Goal: Information Seeking & Learning: Learn about a topic

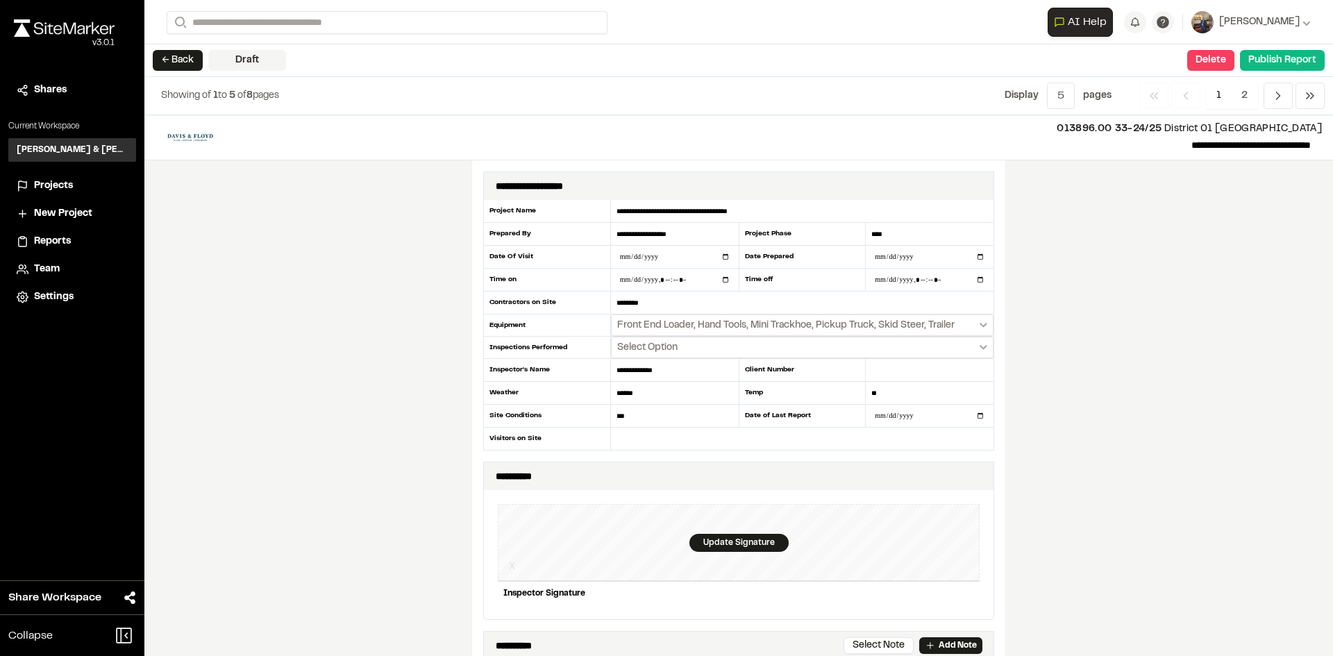
click at [178, 66] on button "← Back" at bounding box center [178, 60] width 50 height 21
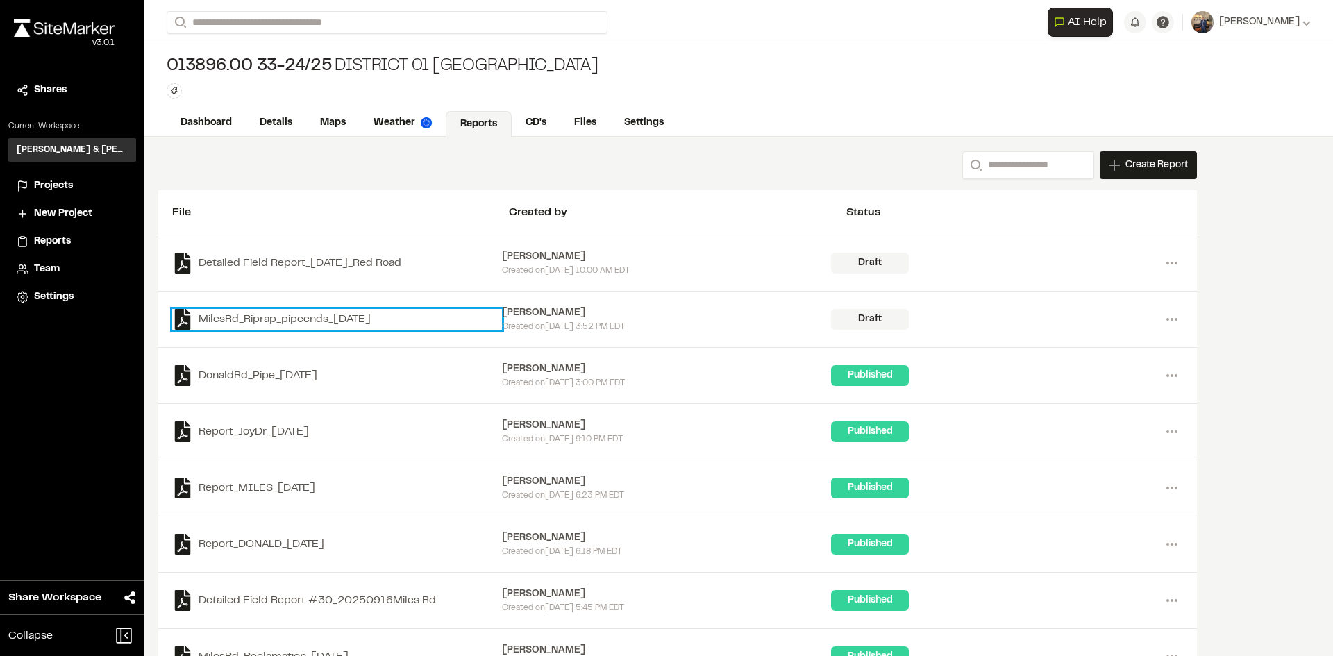
click at [319, 317] on link "MilesRd_Riprap_pipeends_2025-09-18" at bounding box center [337, 319] width 330 height 21
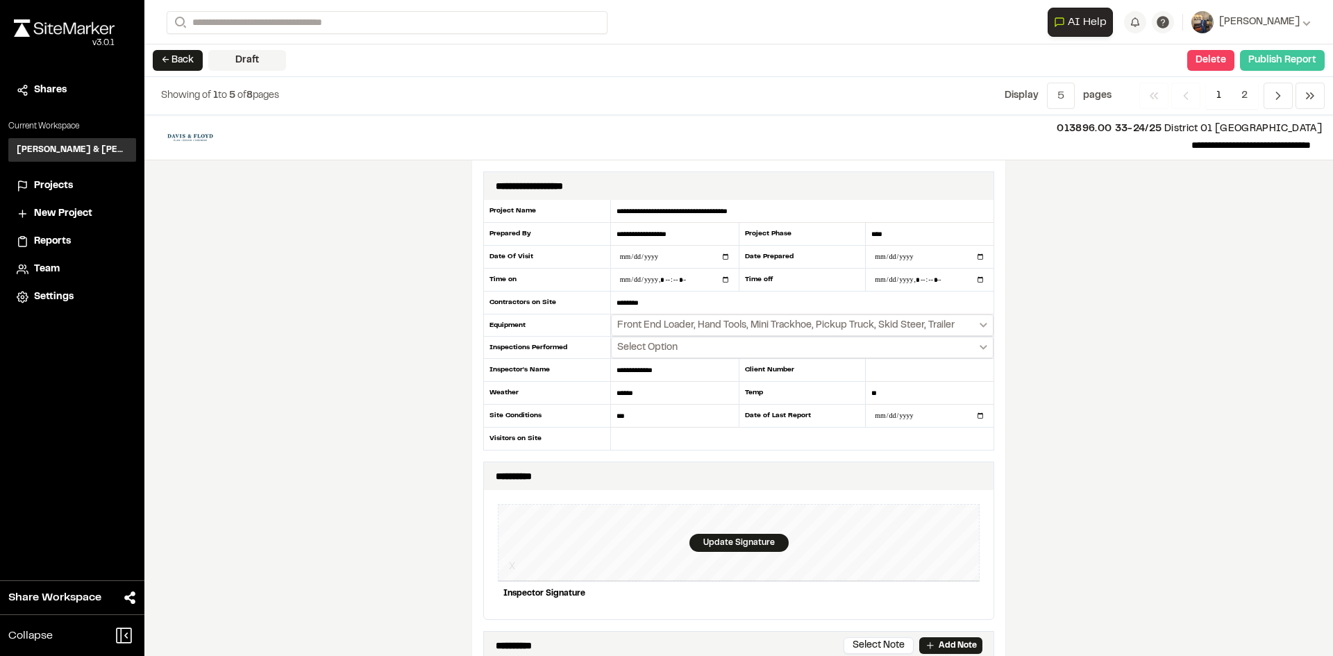
click at [1258, 68] on button "Publish Report" at bounding box center [1282, 60] width 85 height 21
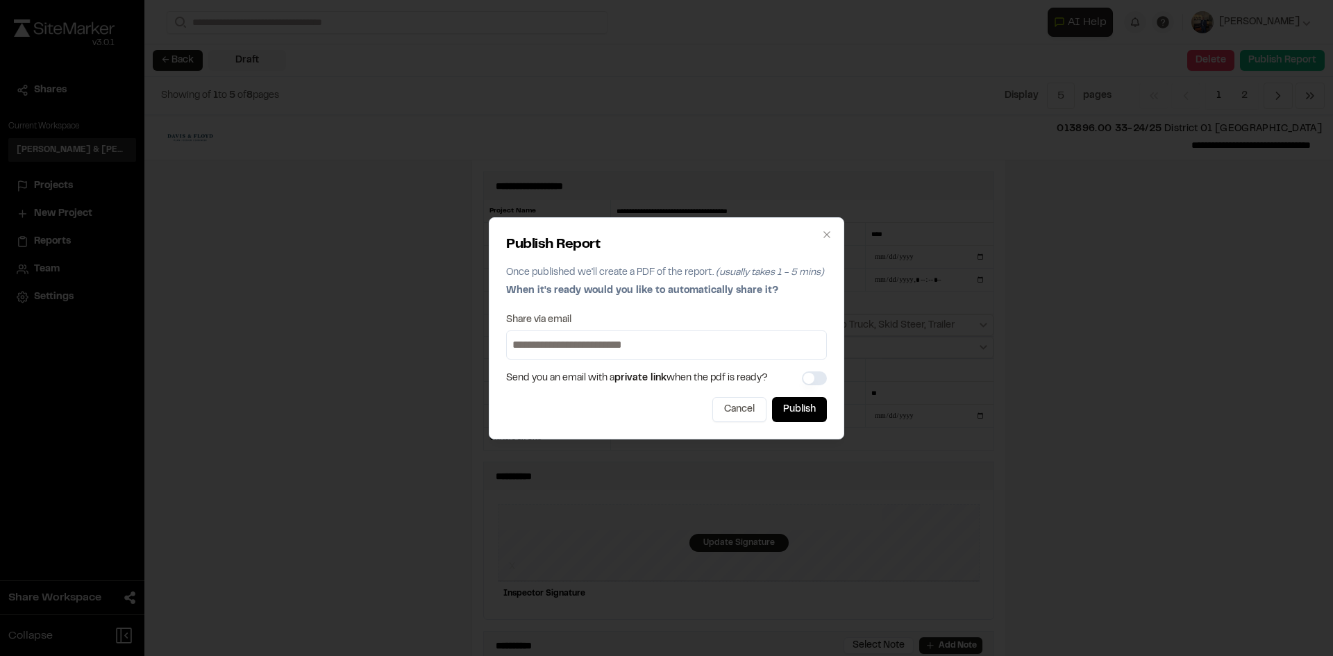
click at [792, 425] on div "Publish Report Once published we'll create a PDF of the report. (usually takes …" at bounding box center [667, 328] width 356 height 222
click at [793, 412] on button "Publish" at bounding box center [799, 409] width 55 height 25
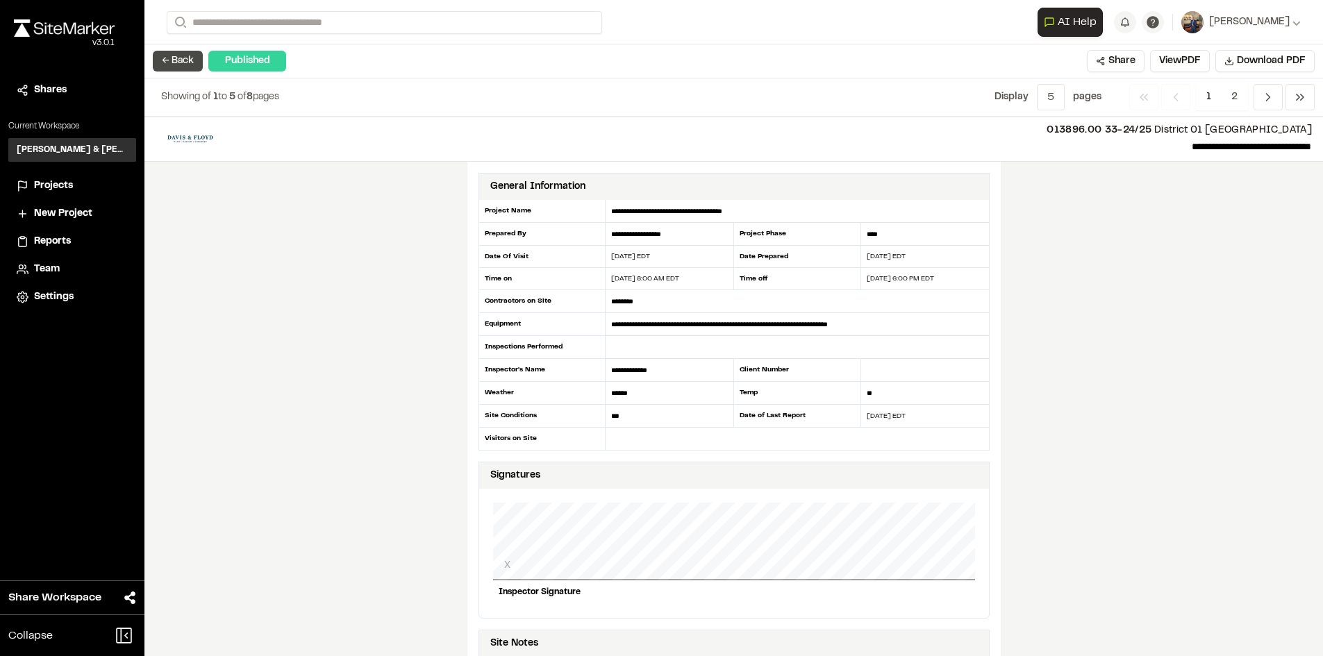
click at [192, 53] on button "← Back" at bounding box center [178, 61] width 50 height 21
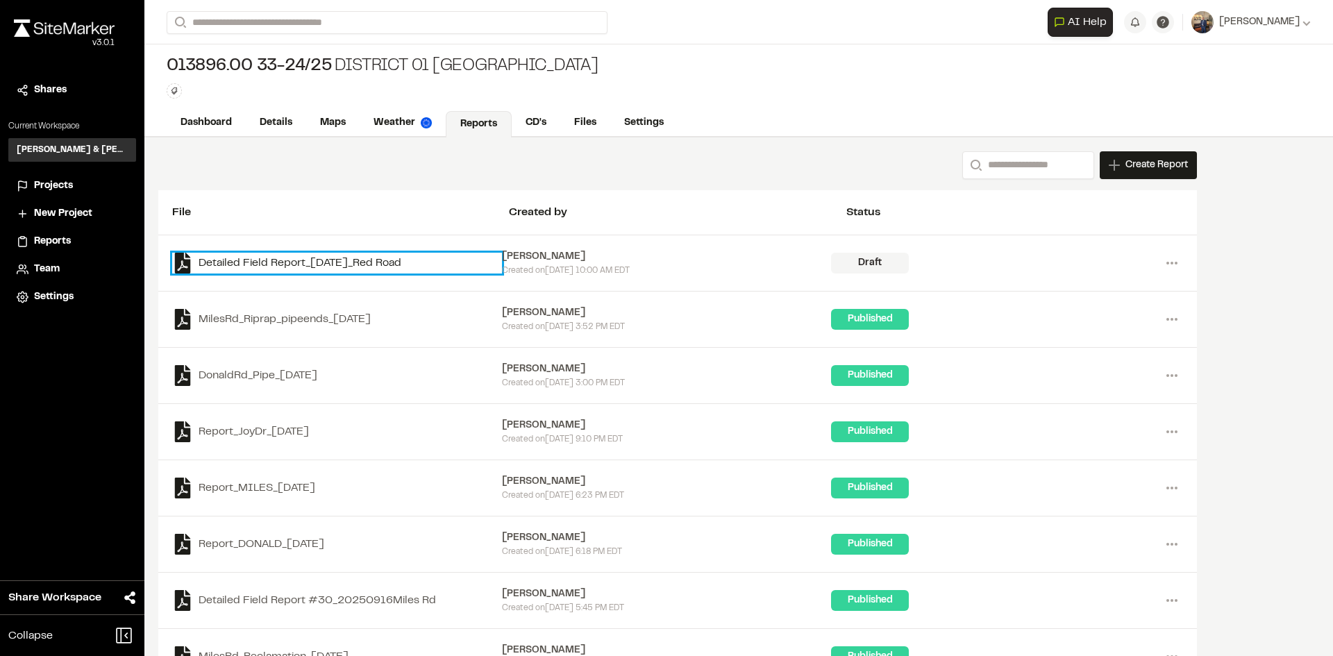
click at [367, 260] on link "Detailed Field Report_[DATE]_Red Road" at bounding box center [337, 263] width 330 height 21
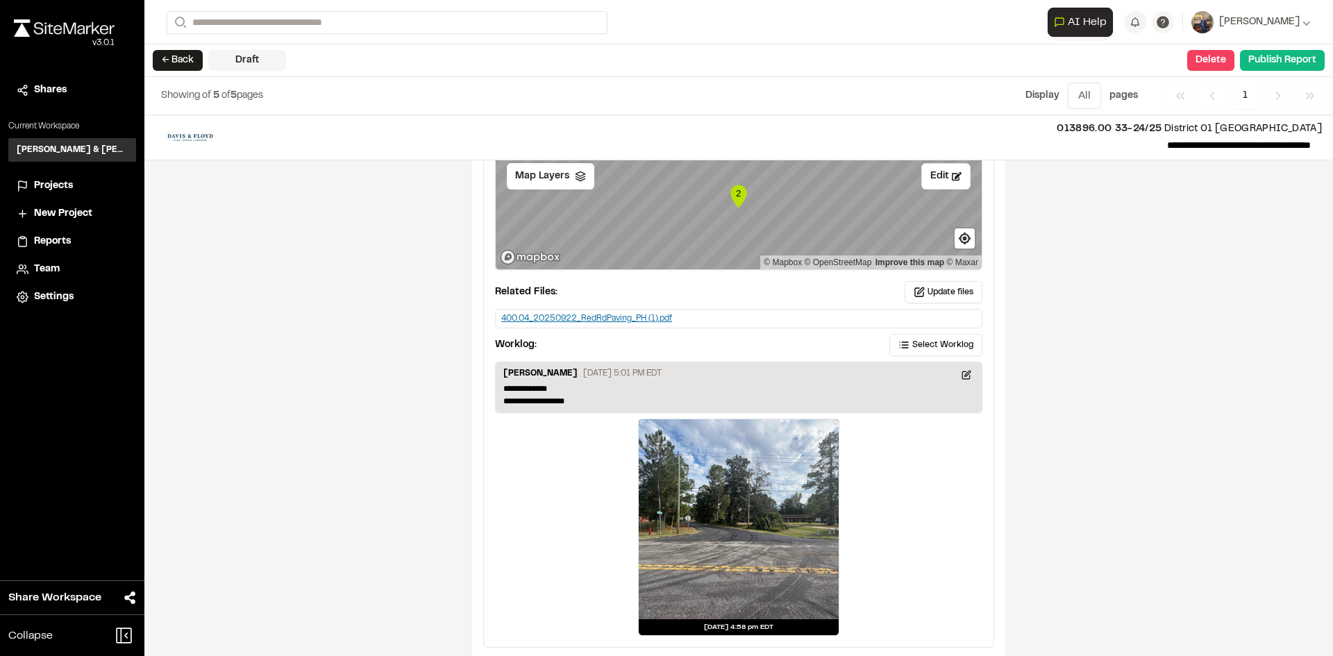
scroll to position [2271, 0]
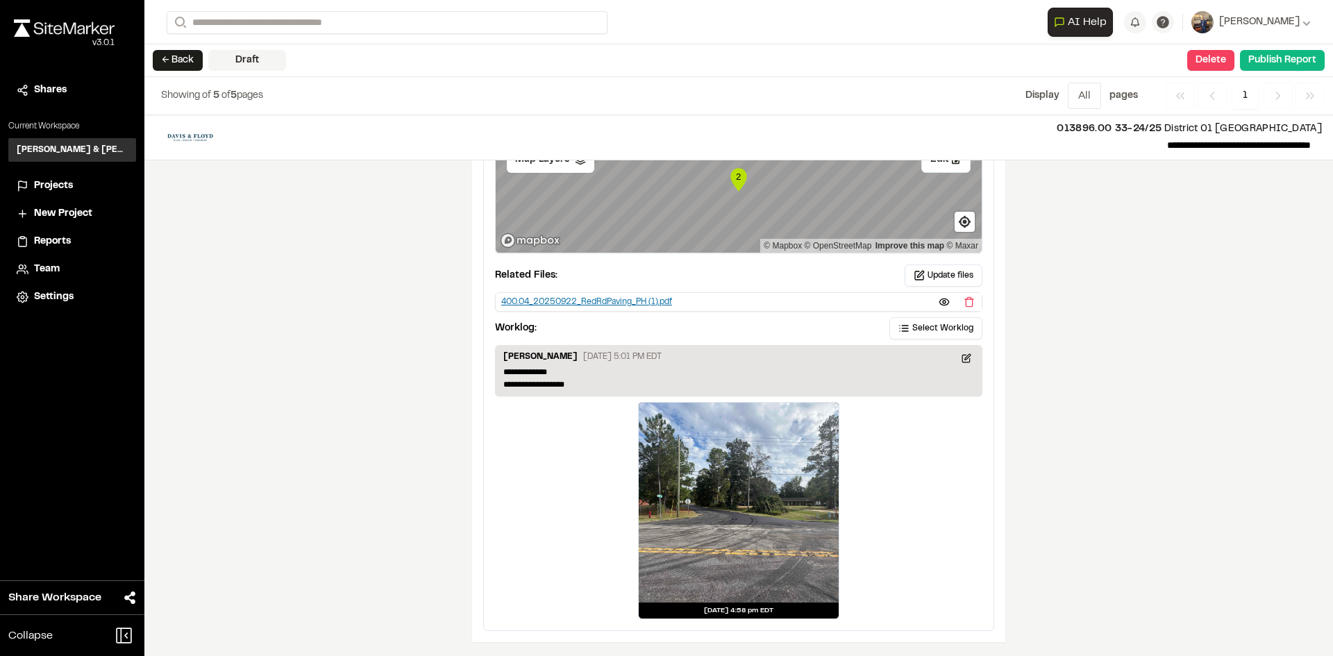
click at [610, 296] on div "400.04_20250922_RedRdPaving_PH (1).pdf" at bounding box center [586, 302] width 171 height 12
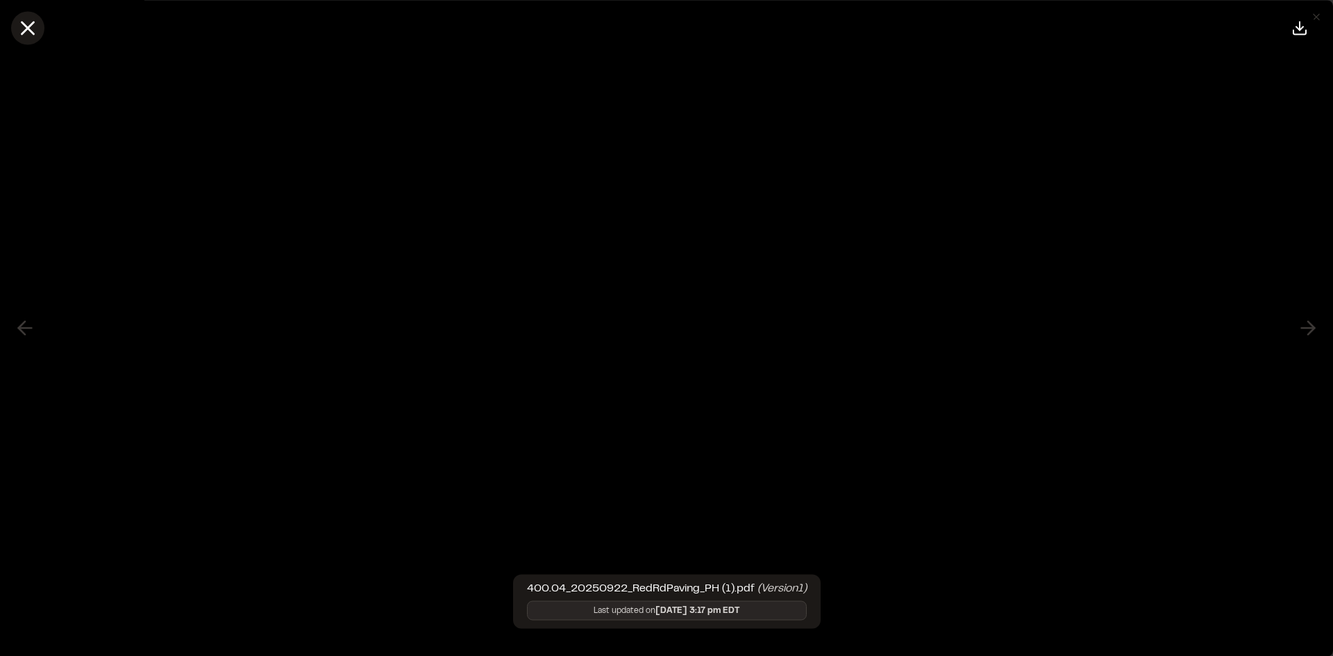
click at [35, 30] on icon at bounding box center [28, 28] width 24 height 24
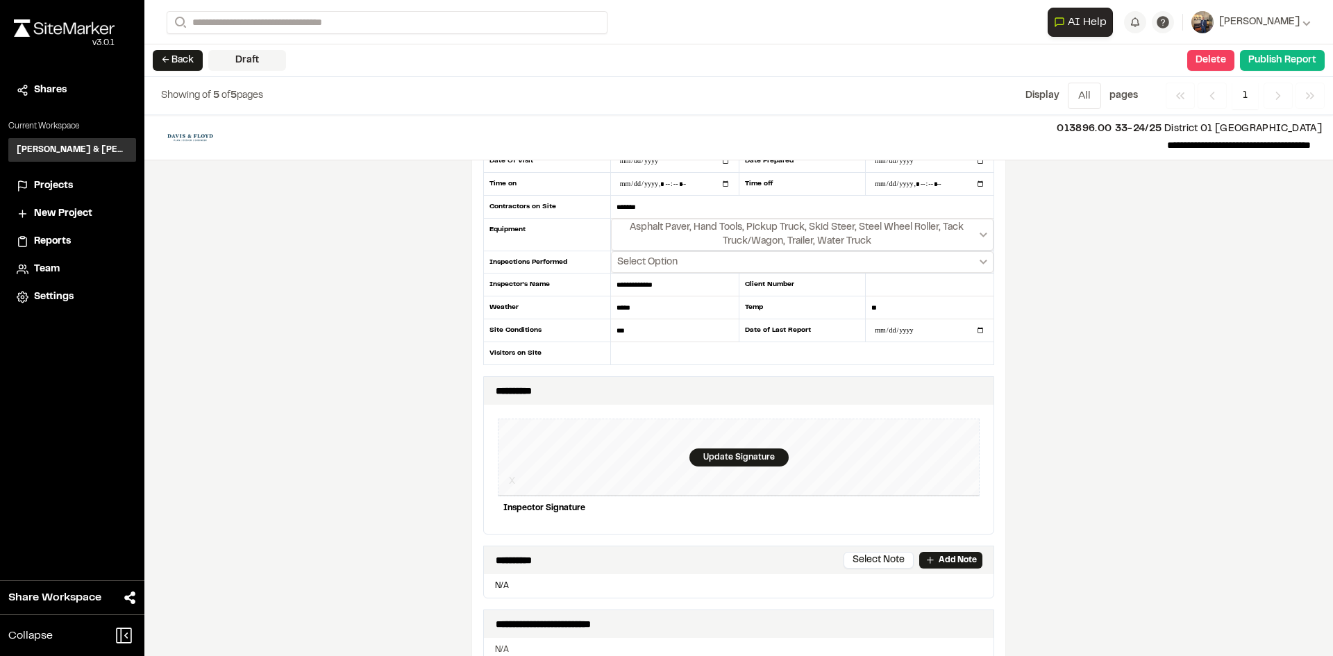
scroll to position [0, 0]
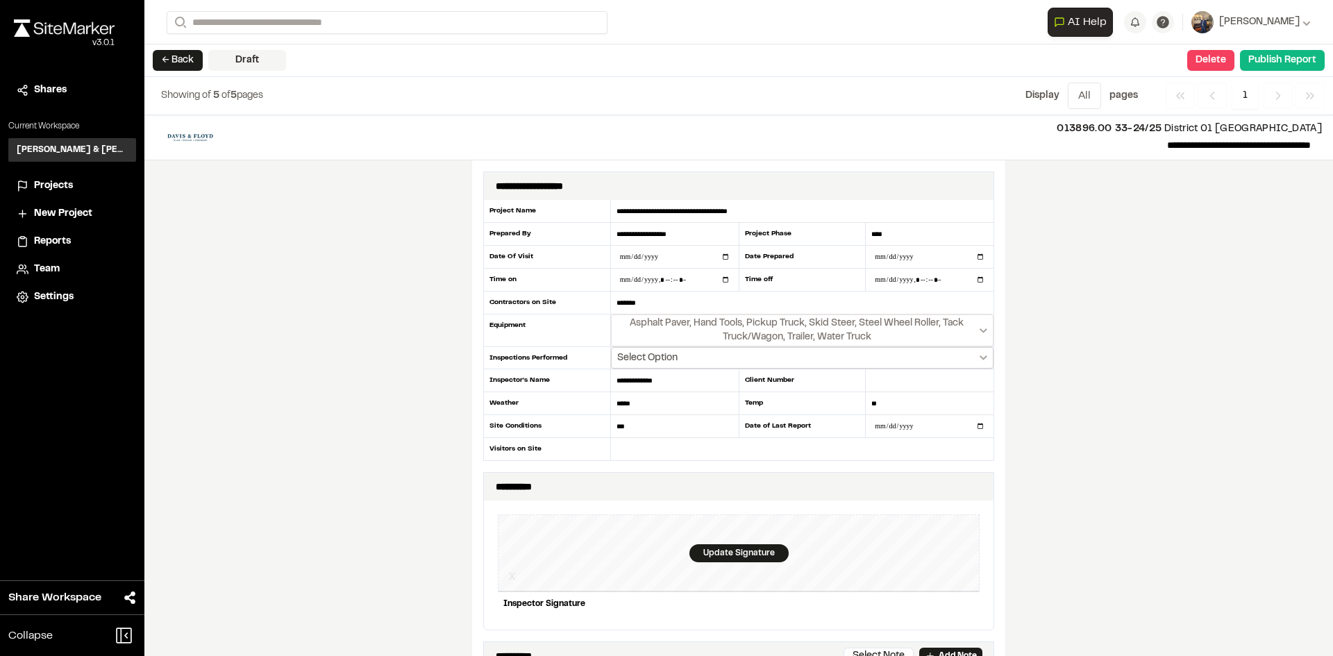
click at [980, 356] on icon "Select date range" at bounding box center [984, 358] width 8 height 5
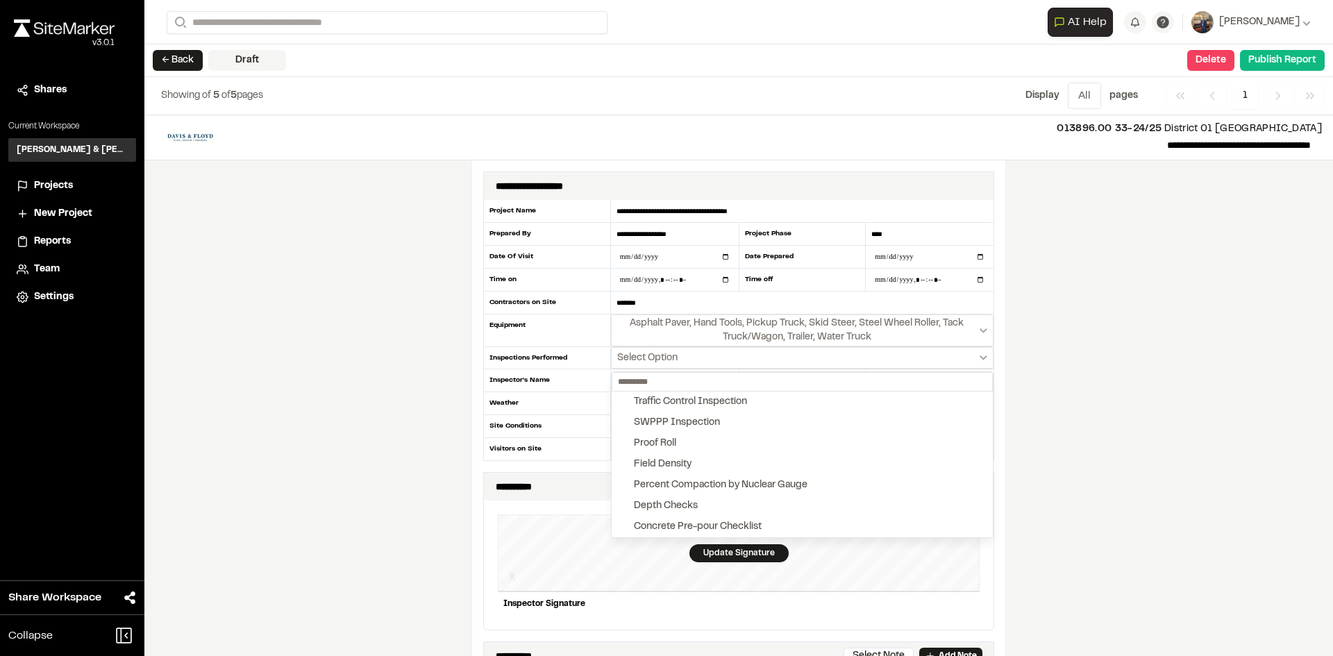
click at [976, 355] on div at bounding box center [666, 328] width 1333 height 656
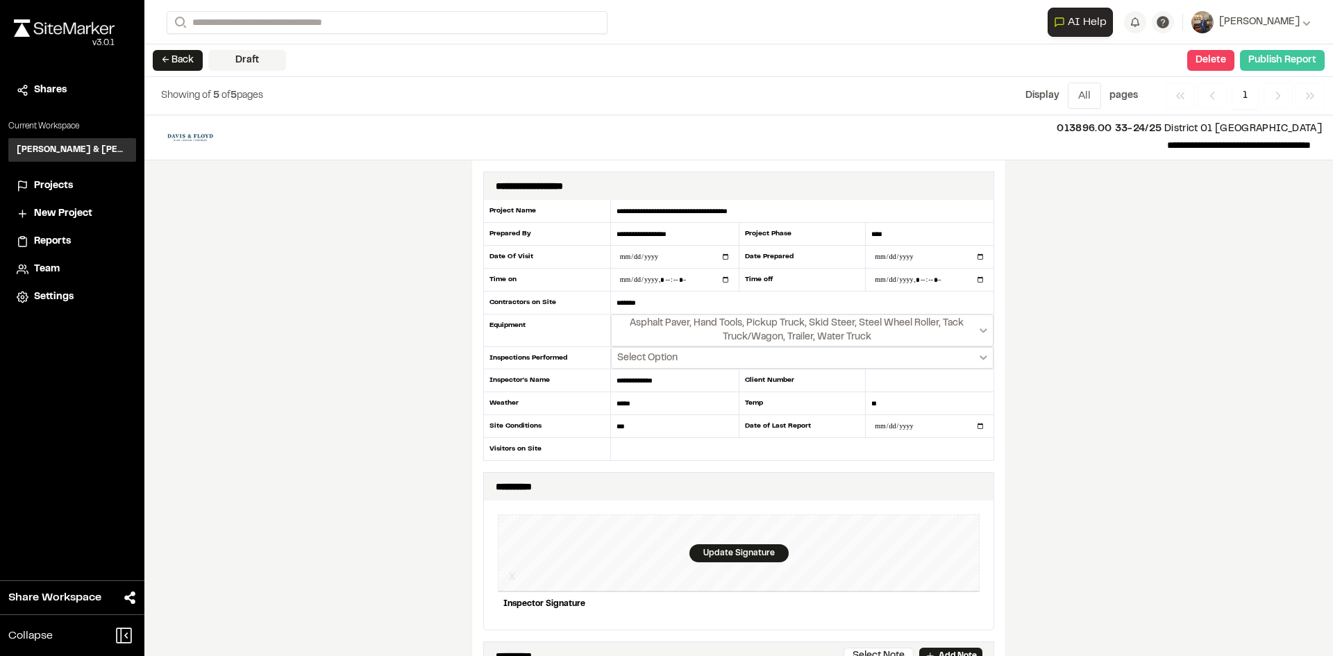
click at [1267, 58] on button "Publish Report" at bounding box center [1282, 60] width 85 height 21
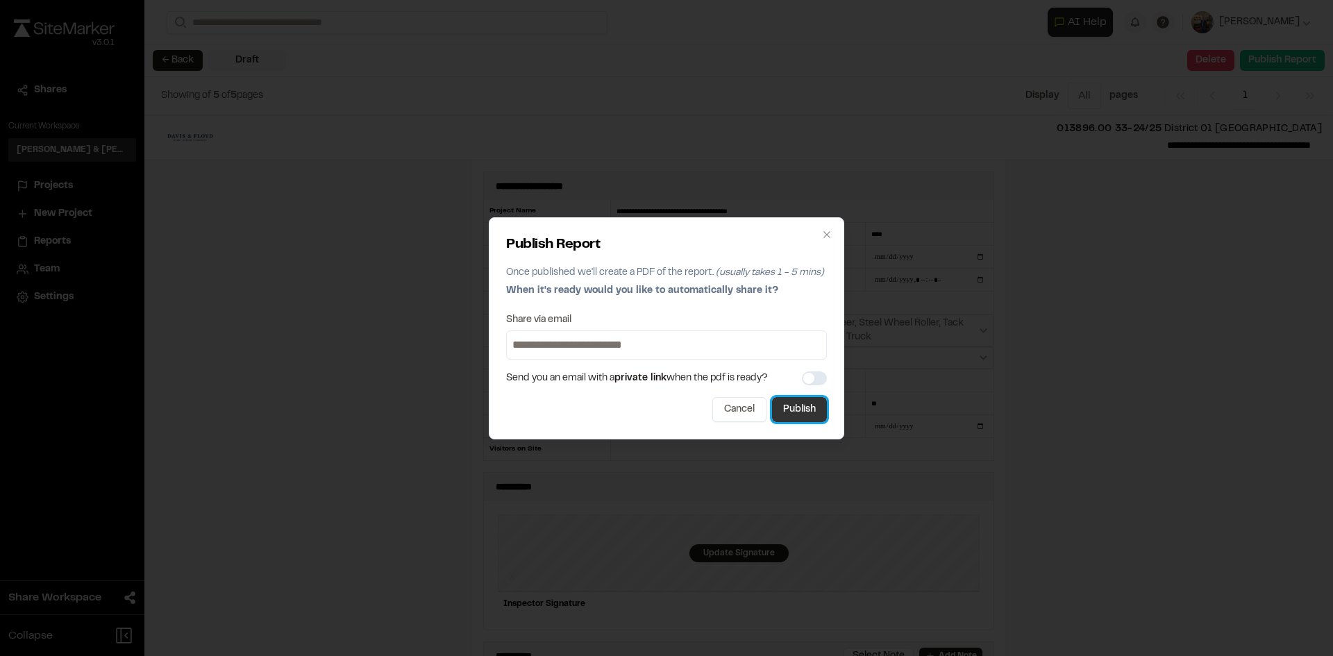
click at [804, 414] on button "Publish" at bounding box center [799, 409] width 55 height 25
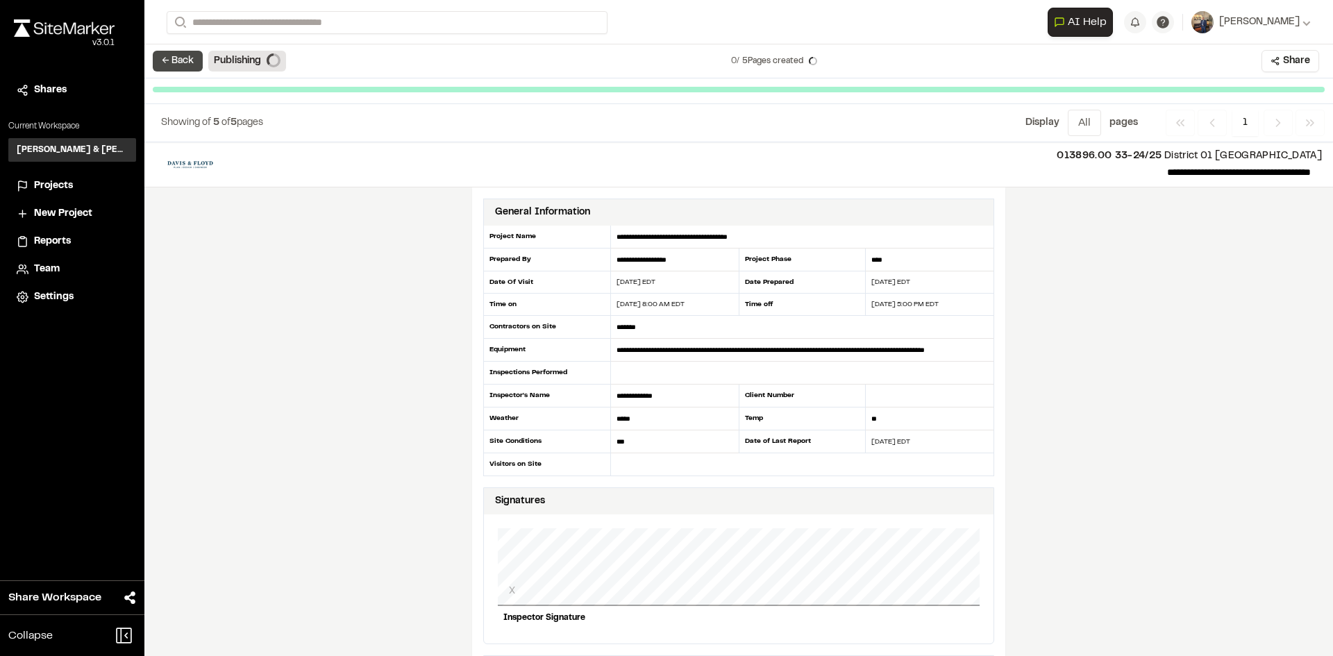
click at [176, 65] on button "← Back" at bounding box center [178, 61] width 50 height 21
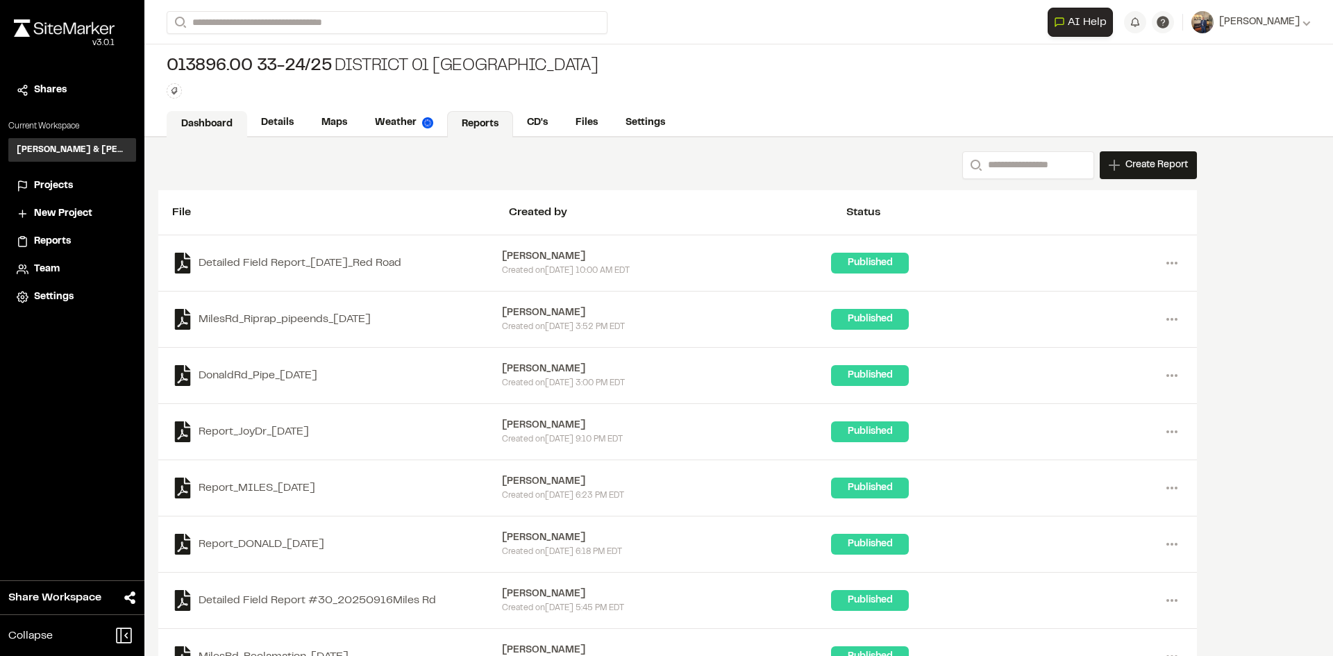
click at [217, 128] on link "Dashboard" at bounding box center [207, 124] width 81 height 26
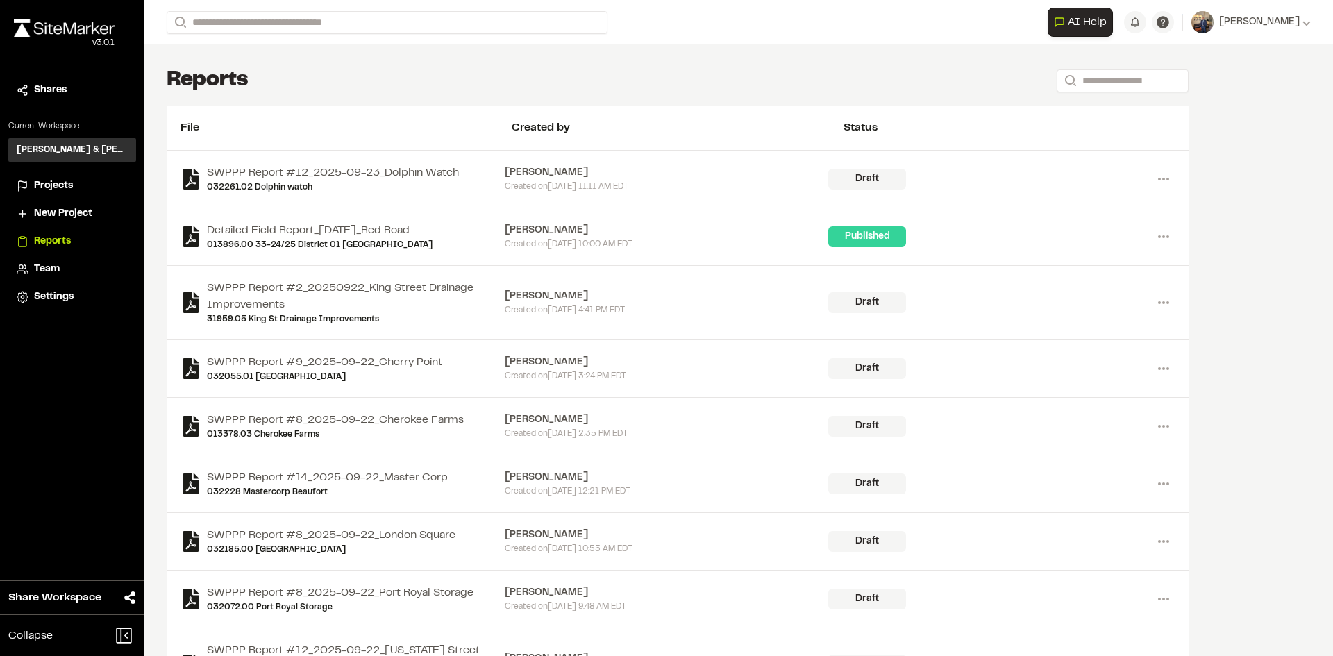
click at [56, 180] on span "Projects" at bounding box center [53, 185] width 39 height 15
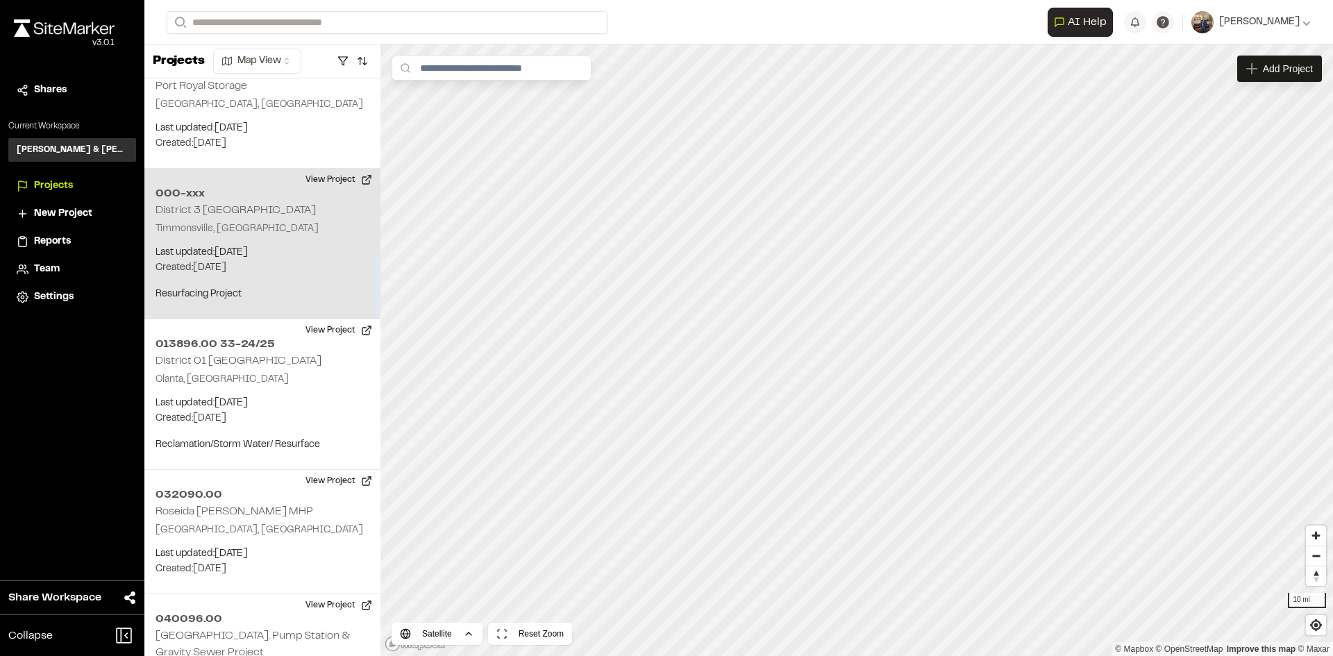
scroll to position [1528, 0]
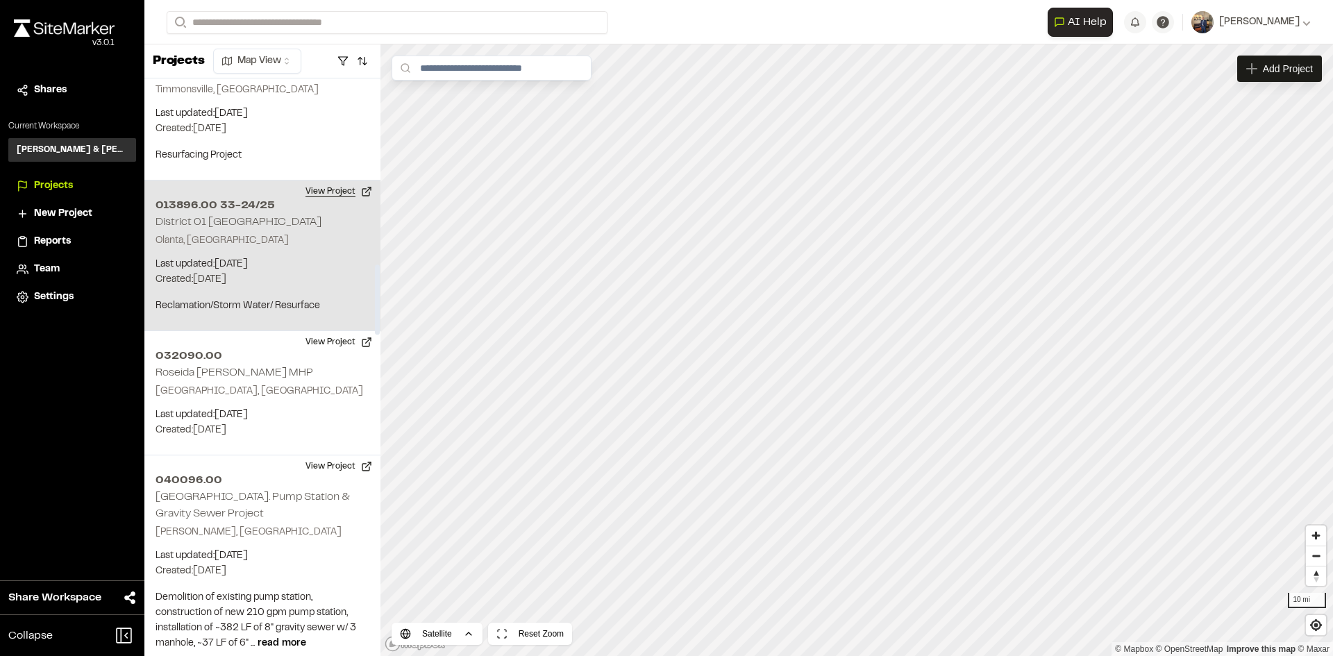
click at [324, 181] on button "View Project" at bounding box center [338, 192] width 83 height 22
click at [331, 181] on button "View Project" at bounding box center [338, 192] width 83 height 22
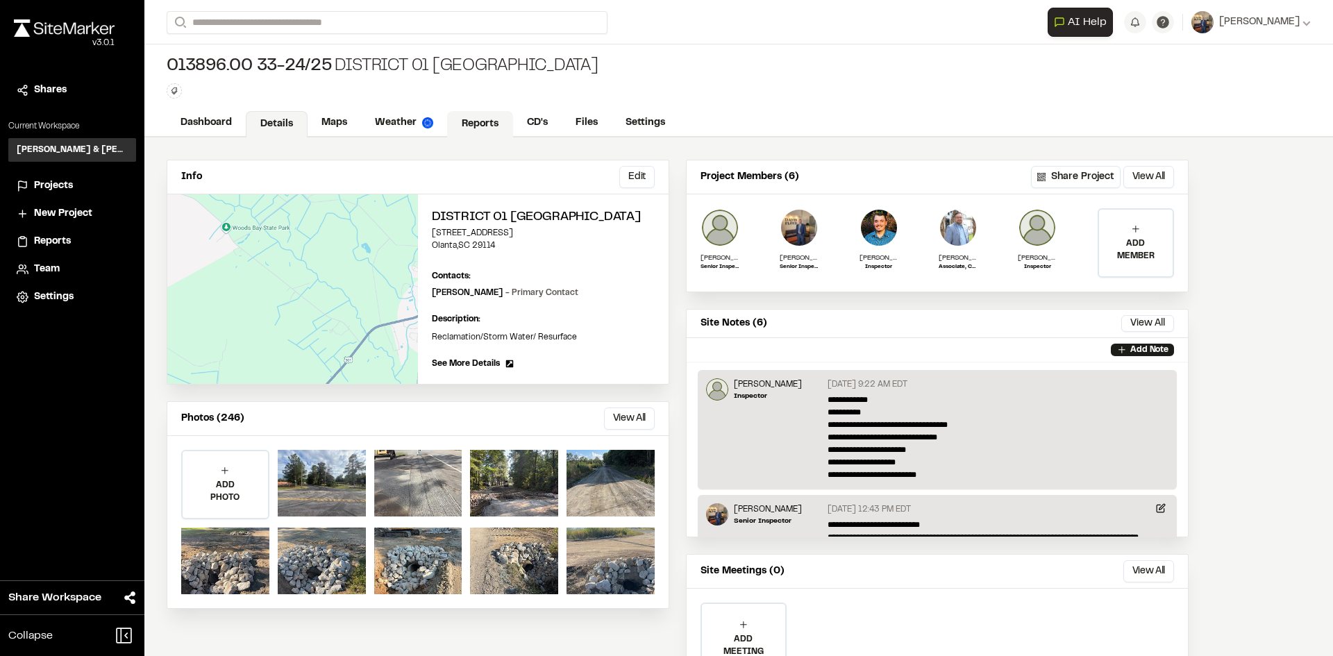
click at [484, 115] on link "Reports" at bounding box center [480, 124] width 66 height 26
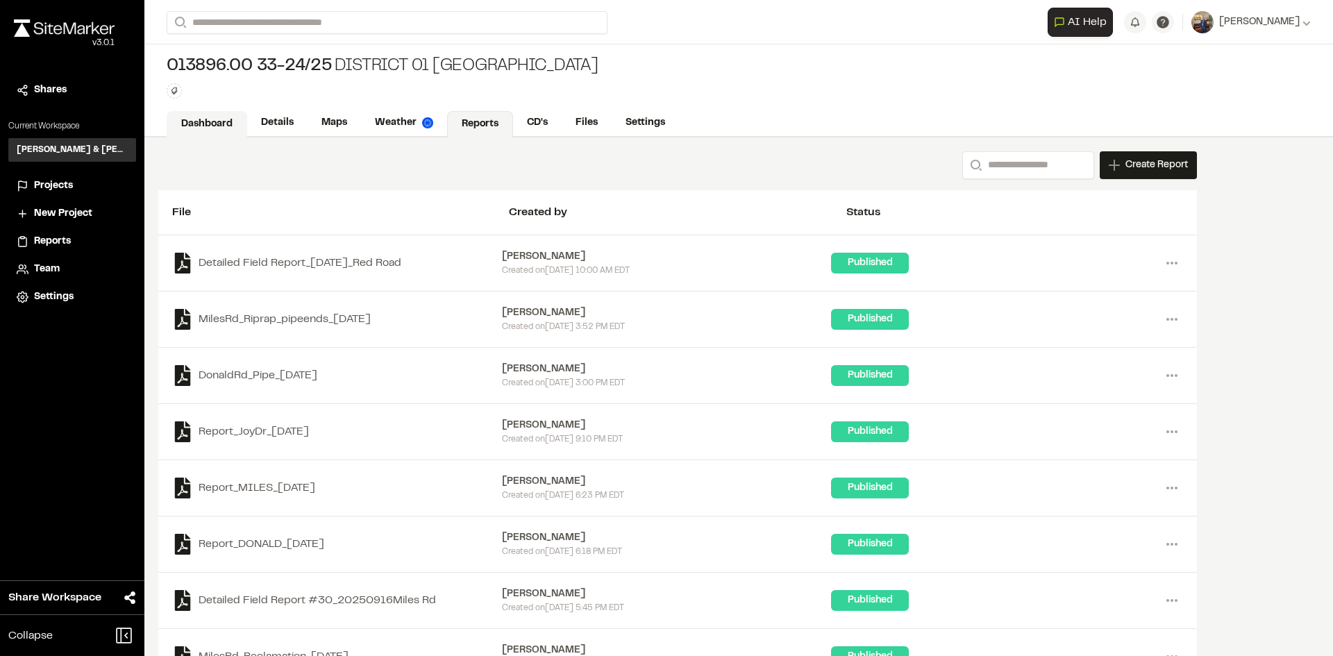
click at [210, 128] on link "Dashboard" at bounding box center [207, 124] width 81 height 26
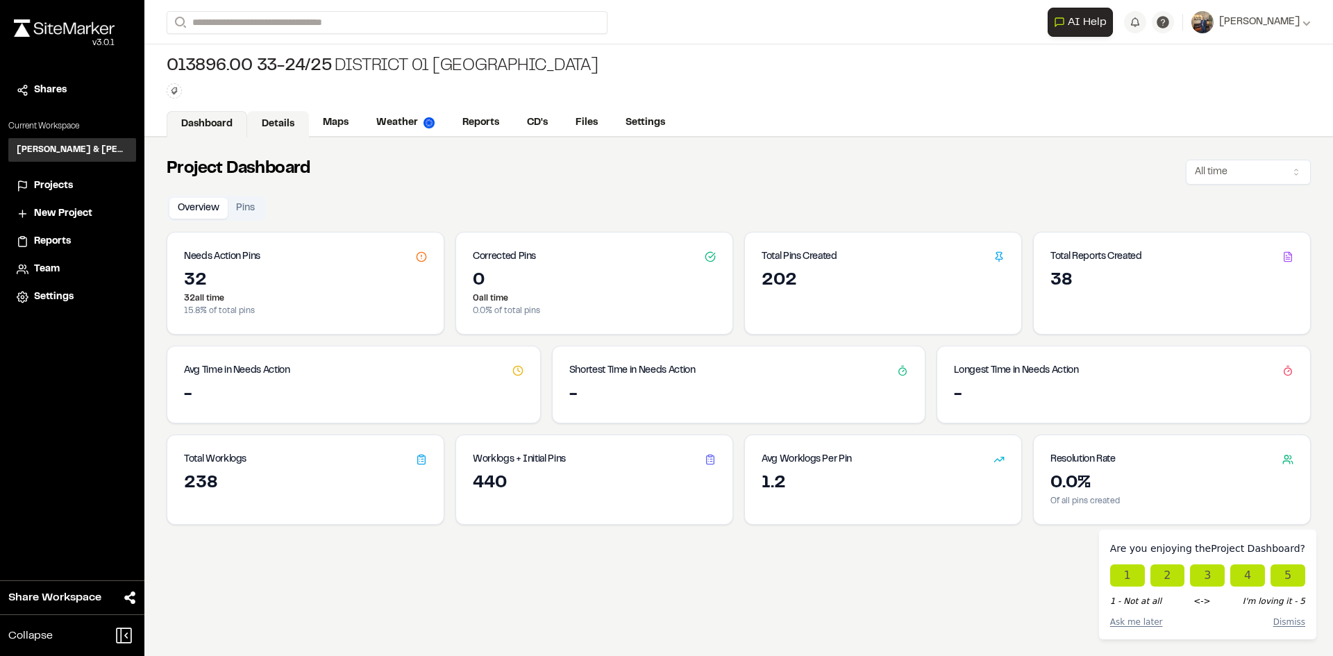
click at [282, 126] on link "Details" at bounding box center [278, 124] width 62 height 26
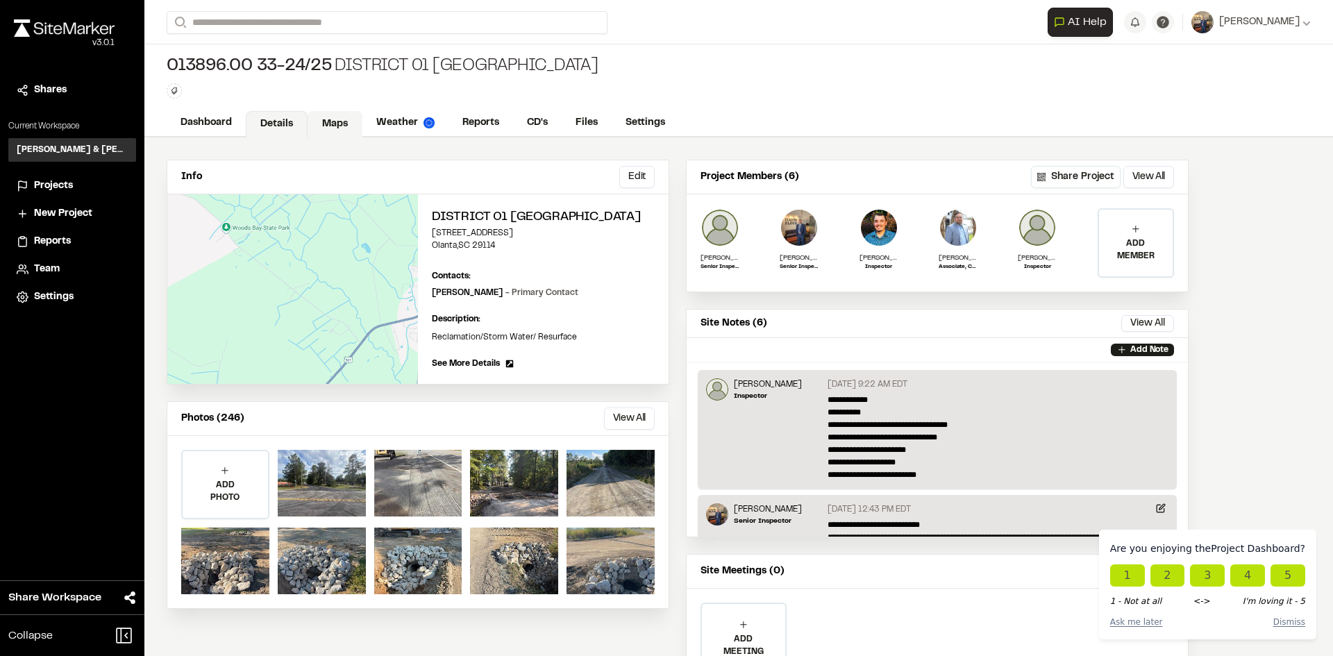
click at [337, 118] on link "Maps" at bounding box center [335, 124] width 55 height 26
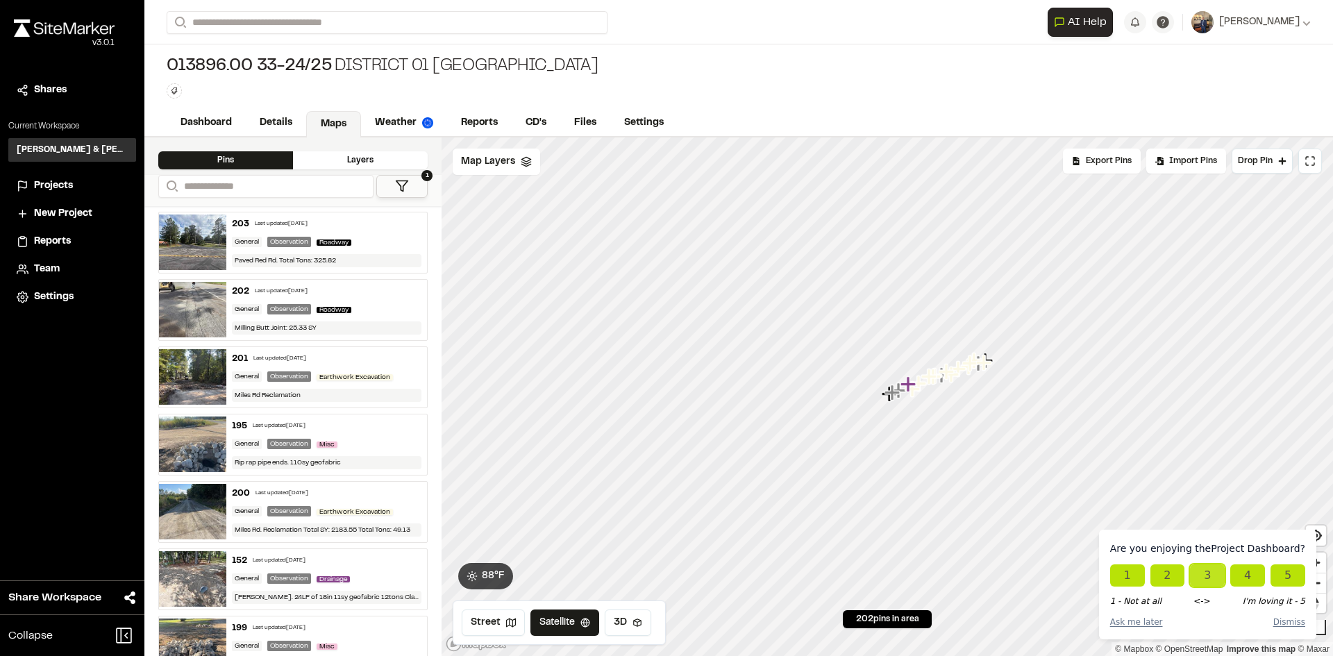
click at [1205, 573] on button "3" at bounding box center [1207, 576] width 35 height 22
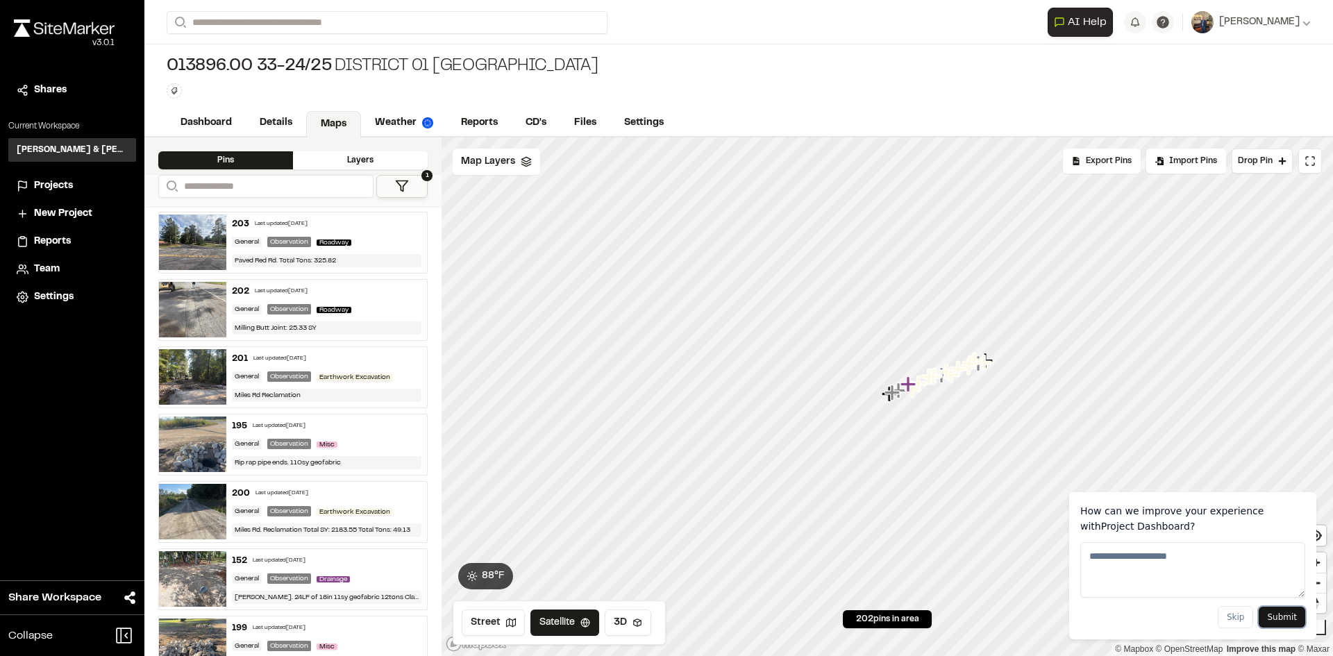
click at [1272, 618] on button "Submit" at bounding box center [1282, 617] width 47 height 21
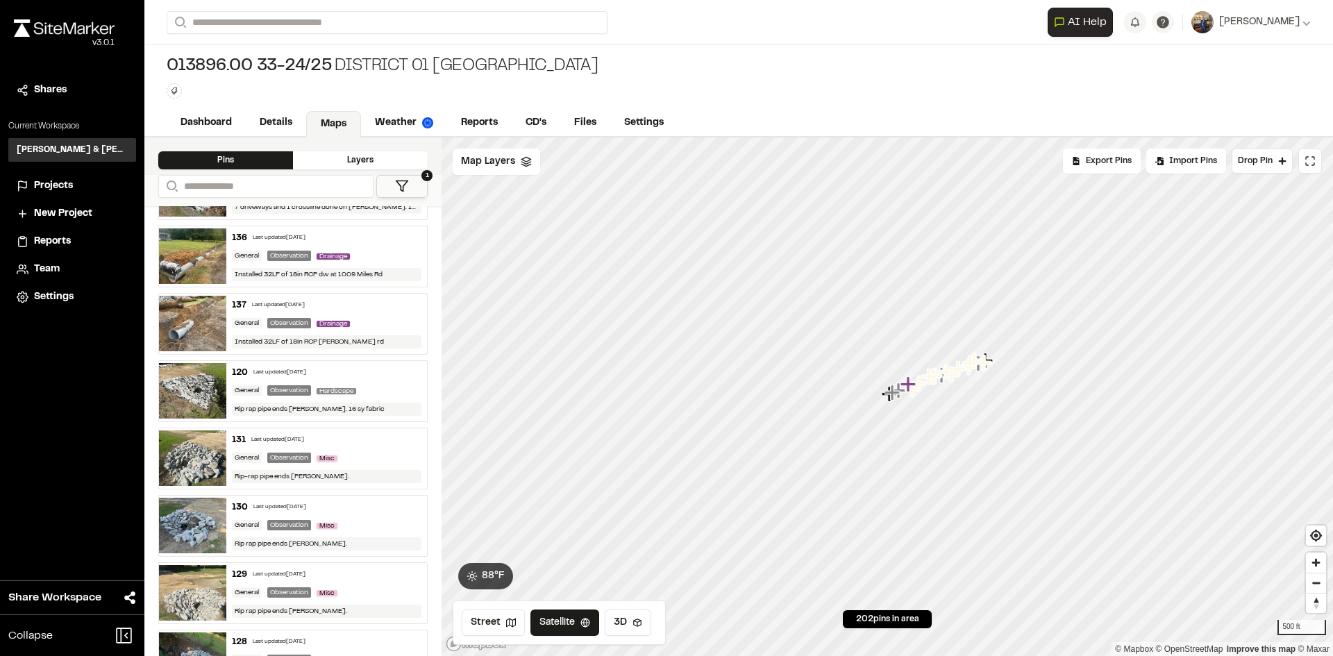
scroll to position [3888, 0]
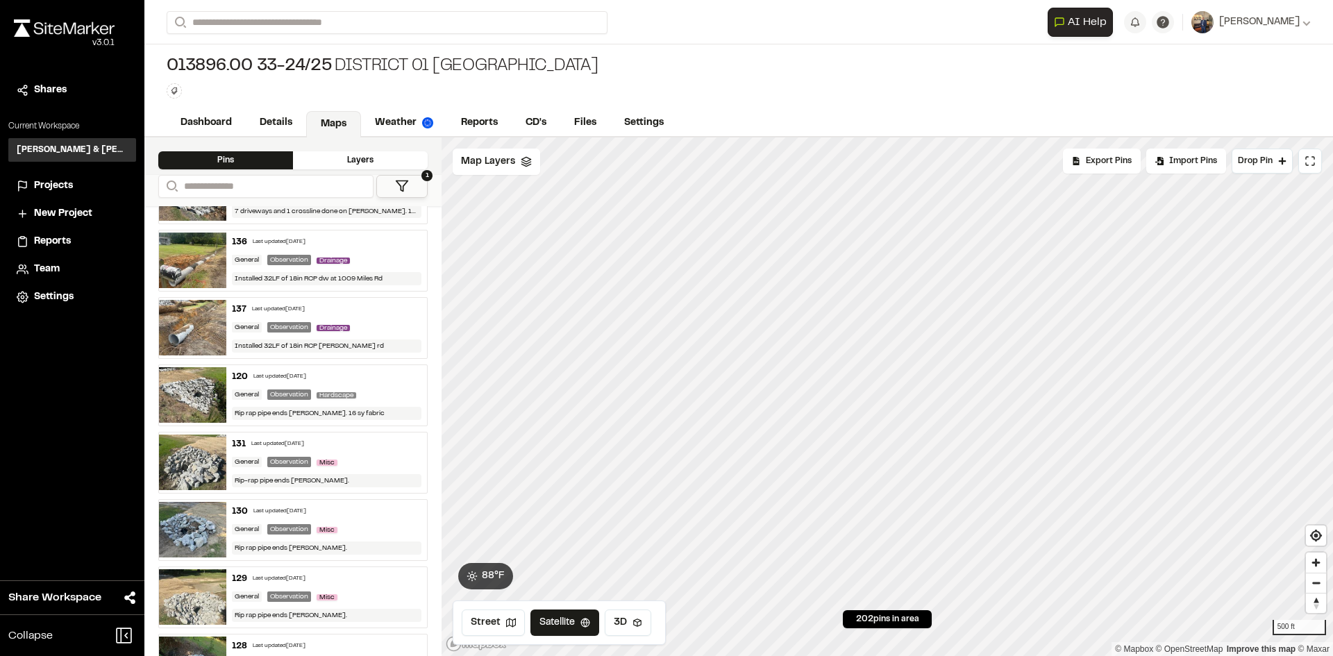
click at [390, 203] on div "**********" at bounding box center [738, 396] width 1189 height 519
click at [398, 585] on div "**********" at bounding box center [738, 396] width 1189 height 519
click at [951, 324] on icon "Map marker" at bounding box center [946, 322] width 15 height 15
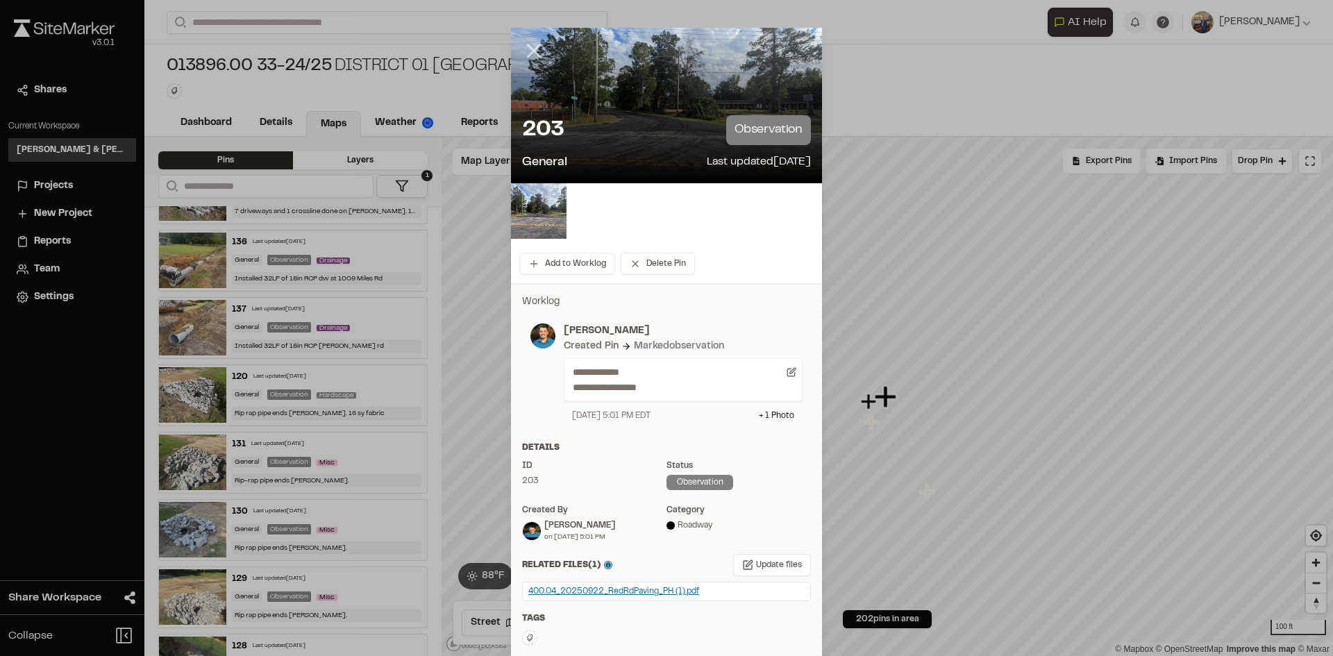
click at [535, 53] on icon at bounding box center [534, 51] width 24 height 24
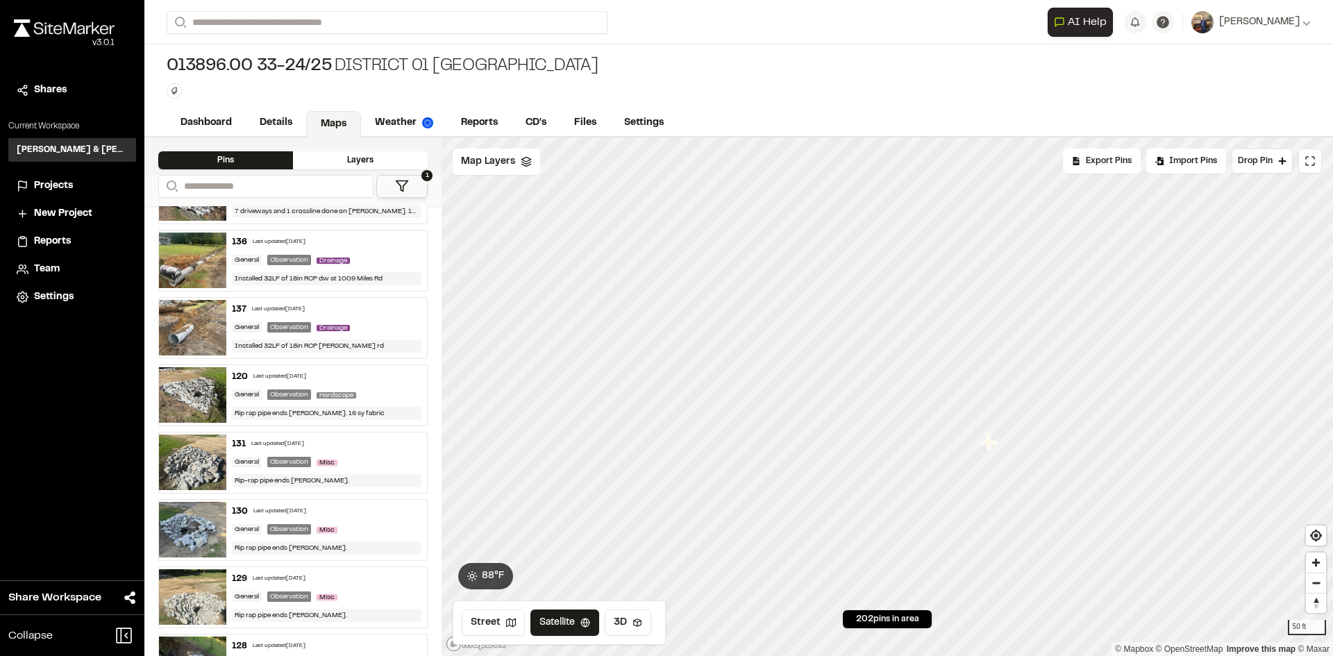
click at [989, 447] on icon "Map marker" at bounding box center [988, 442] width 15 height 15
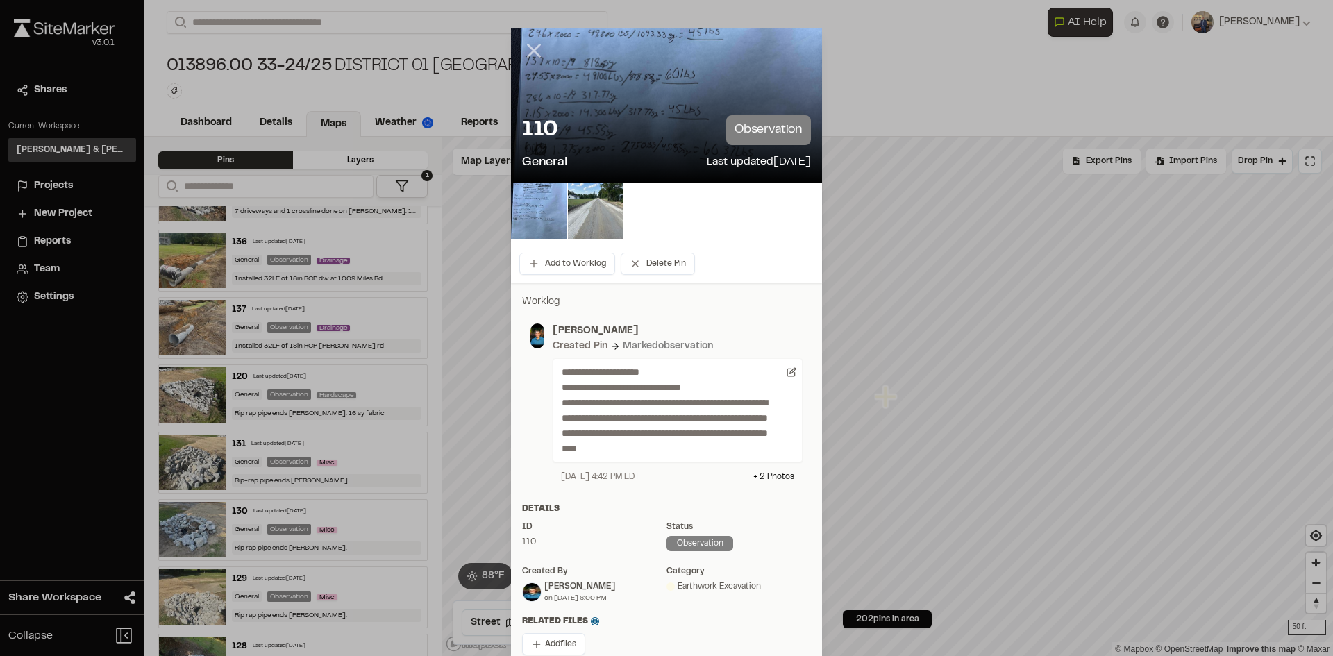
click at [533, 44] on icon at bounding box center [534, 51] width 24 height 24
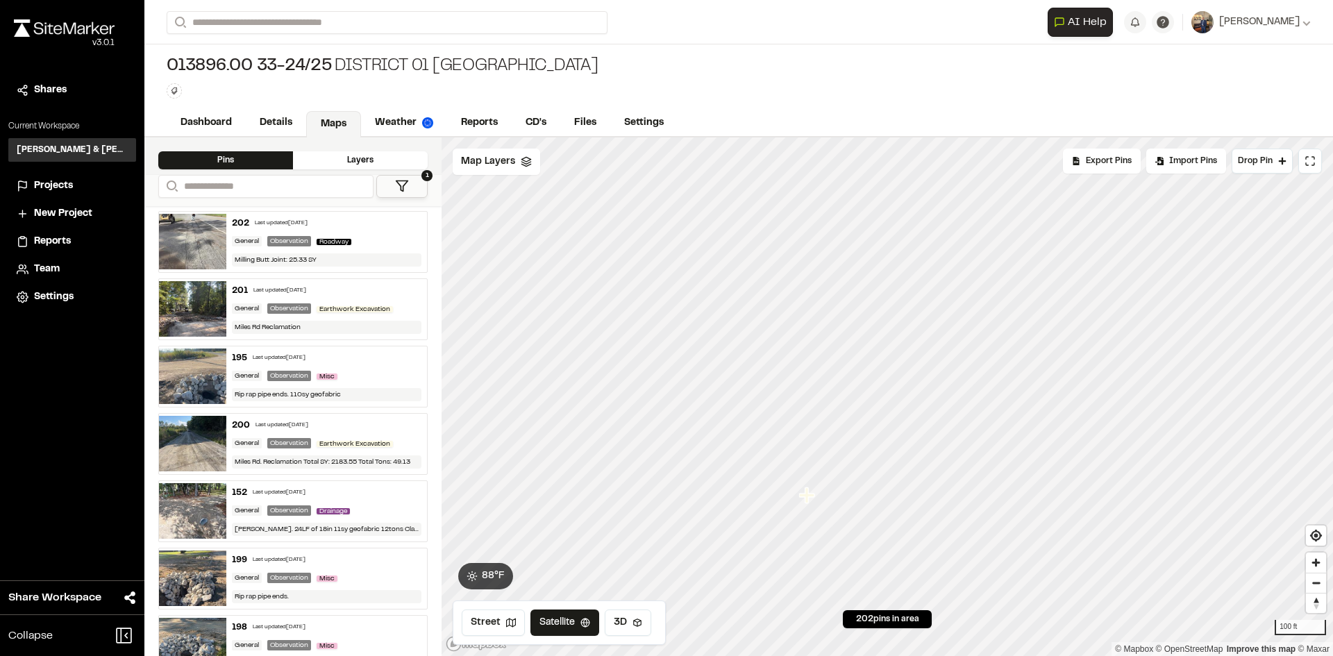
scroll to position [0, 0]
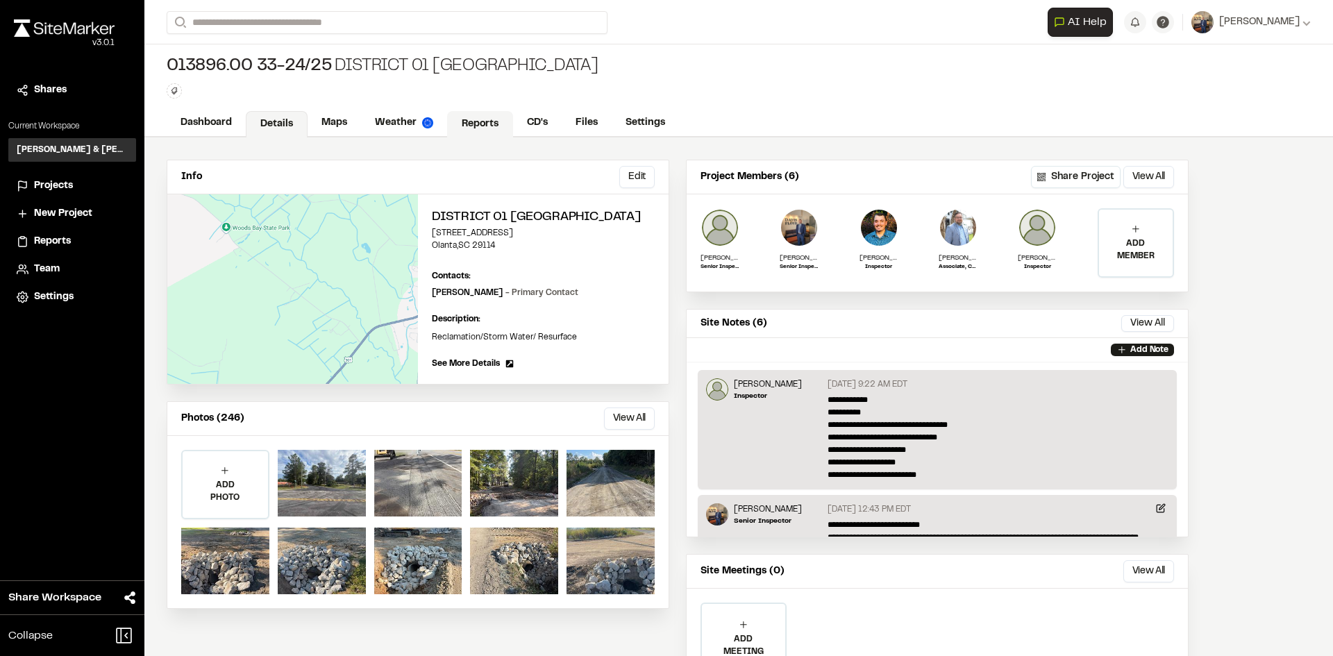
click at [476, 127] on link "Reports" at bounding box center [480, 124] width 66 height 26
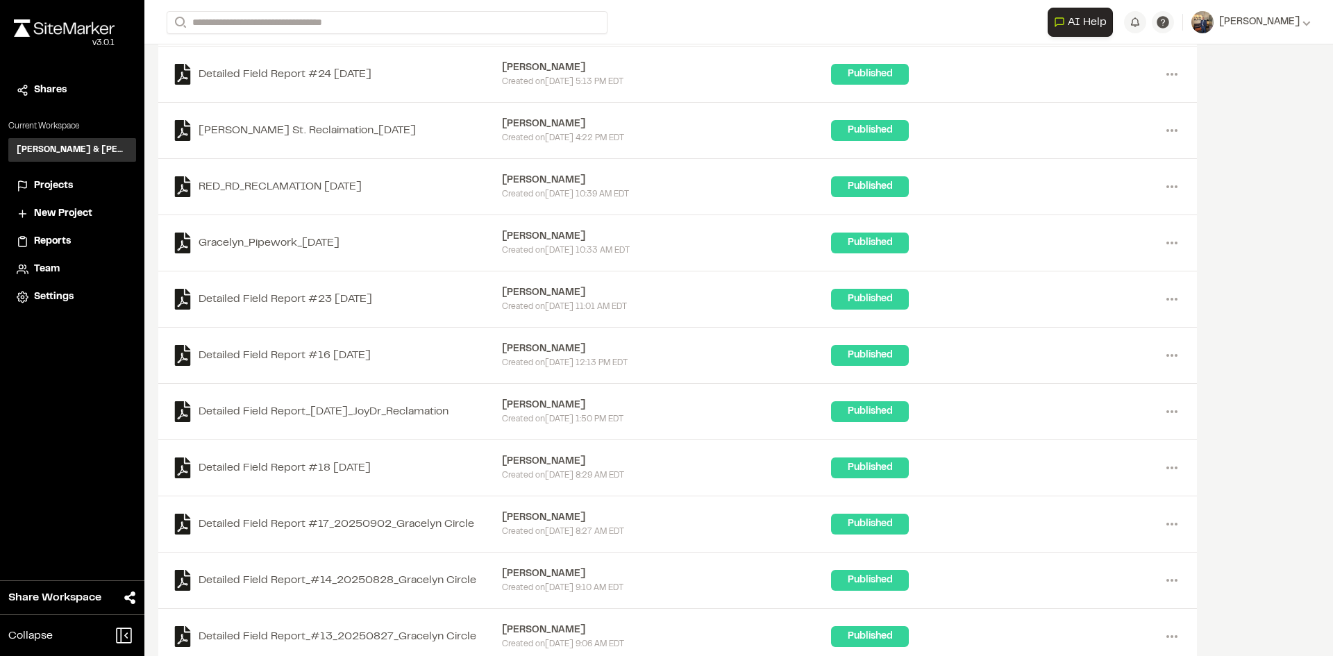
scroll to position [1065, 0]
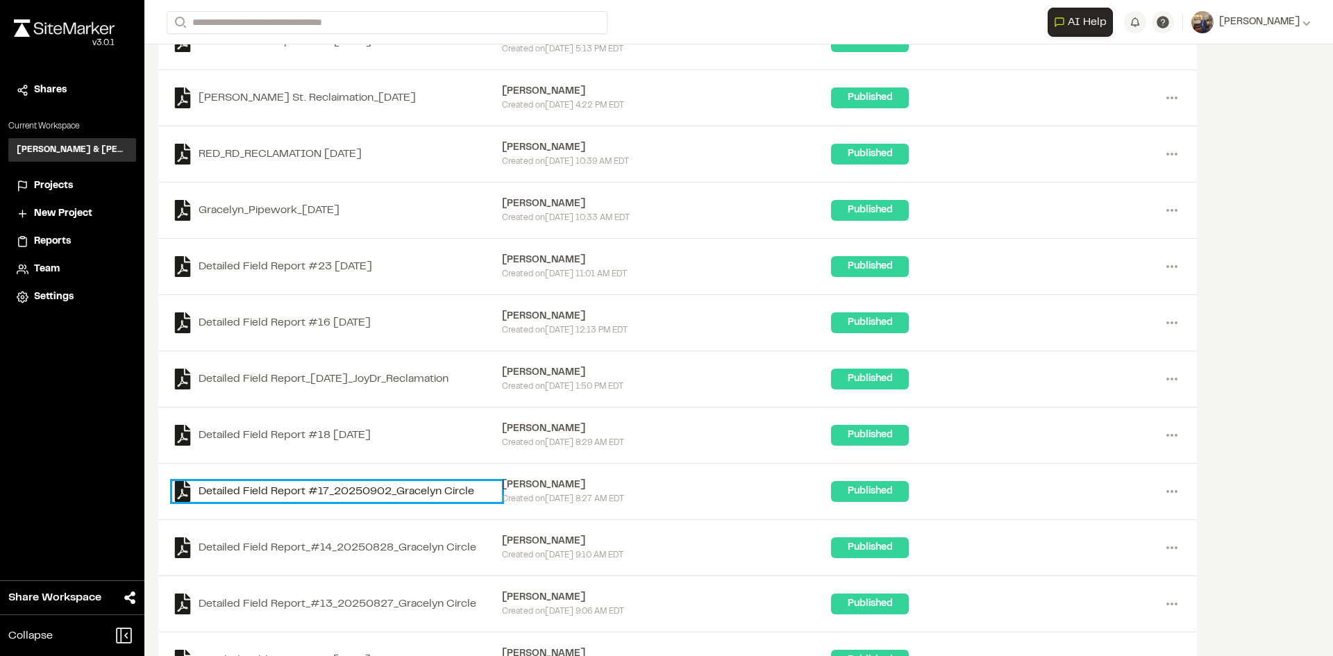
click at [394, 489] on link "Detailed Field Report #17_20250902_Gracelyn Circle" at bounding box center [337, 491] width 330 height 21
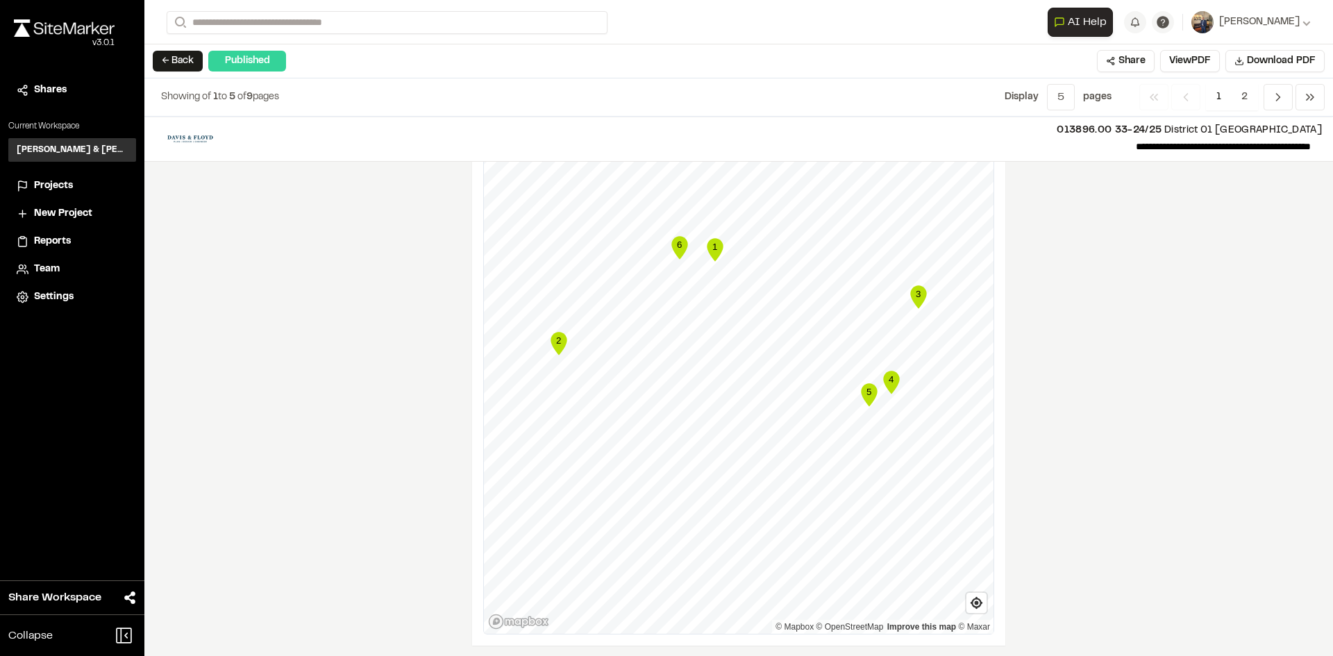
scroll to position [1091, 0]
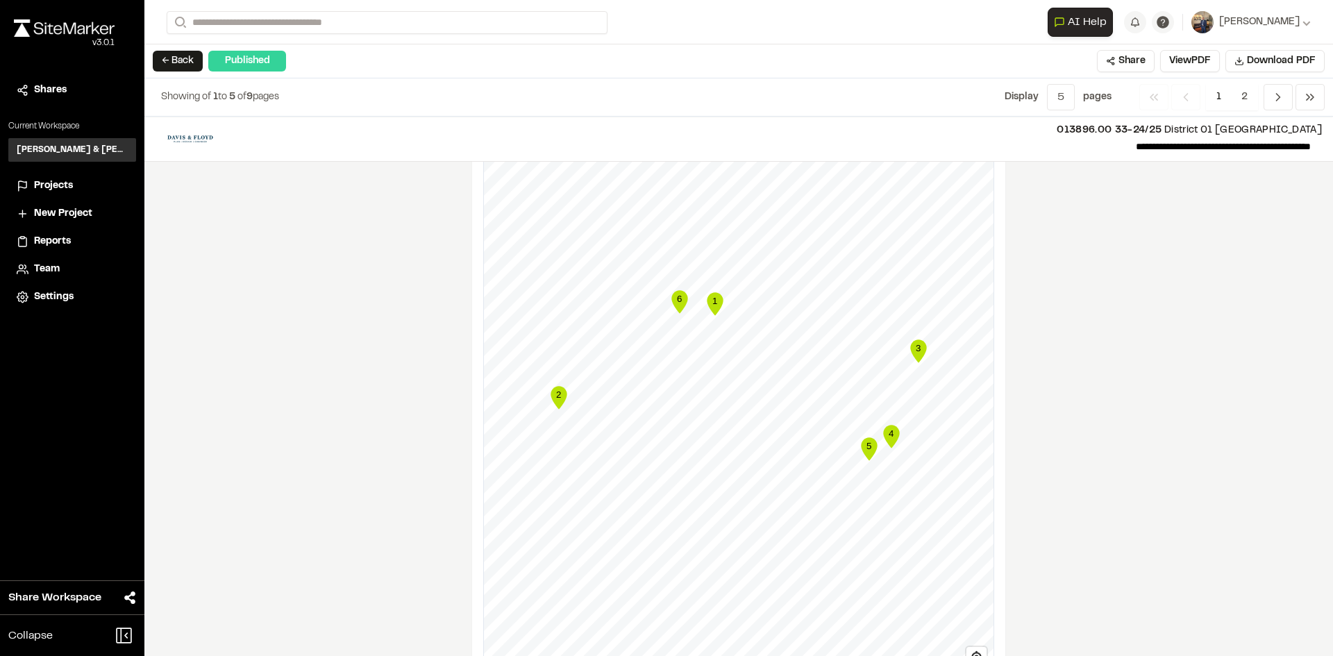
click at [417, 499] on div "**********" at bounding box center [738, 387] width 1189 height 540
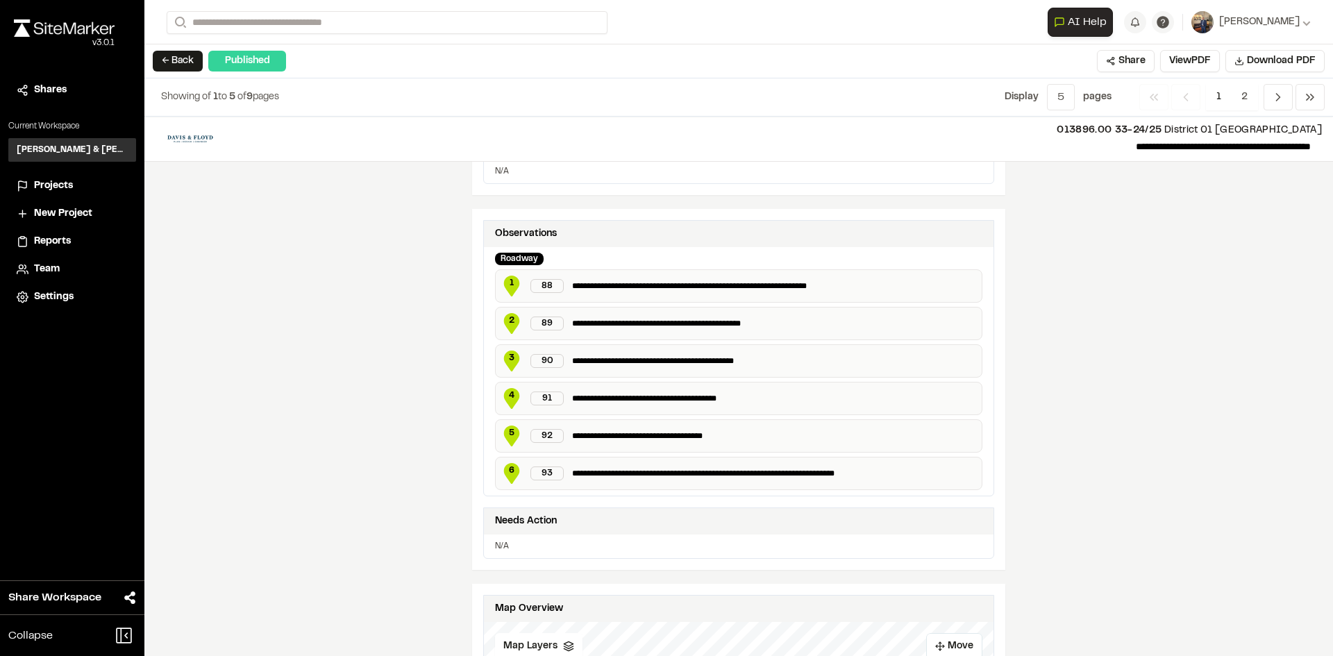
scroll to position [535, 0]
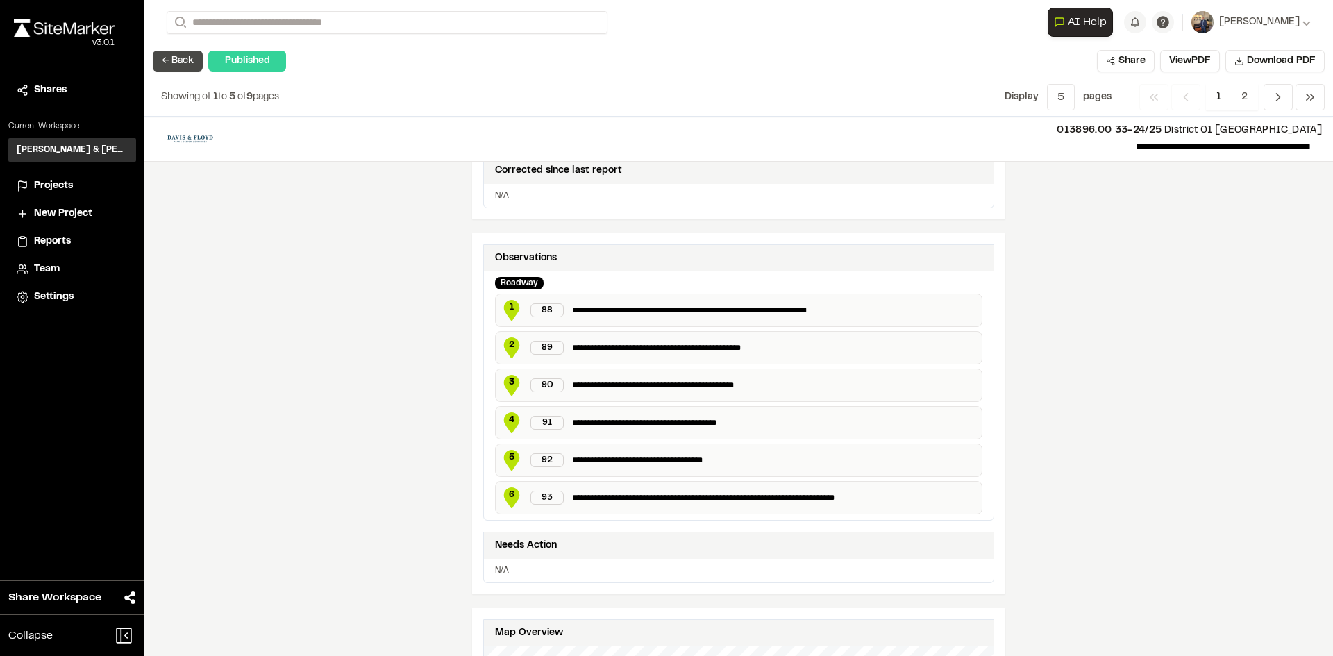
click at [176, 65] on button "← Back" at bounding box center [178, 61] width 50 height 21
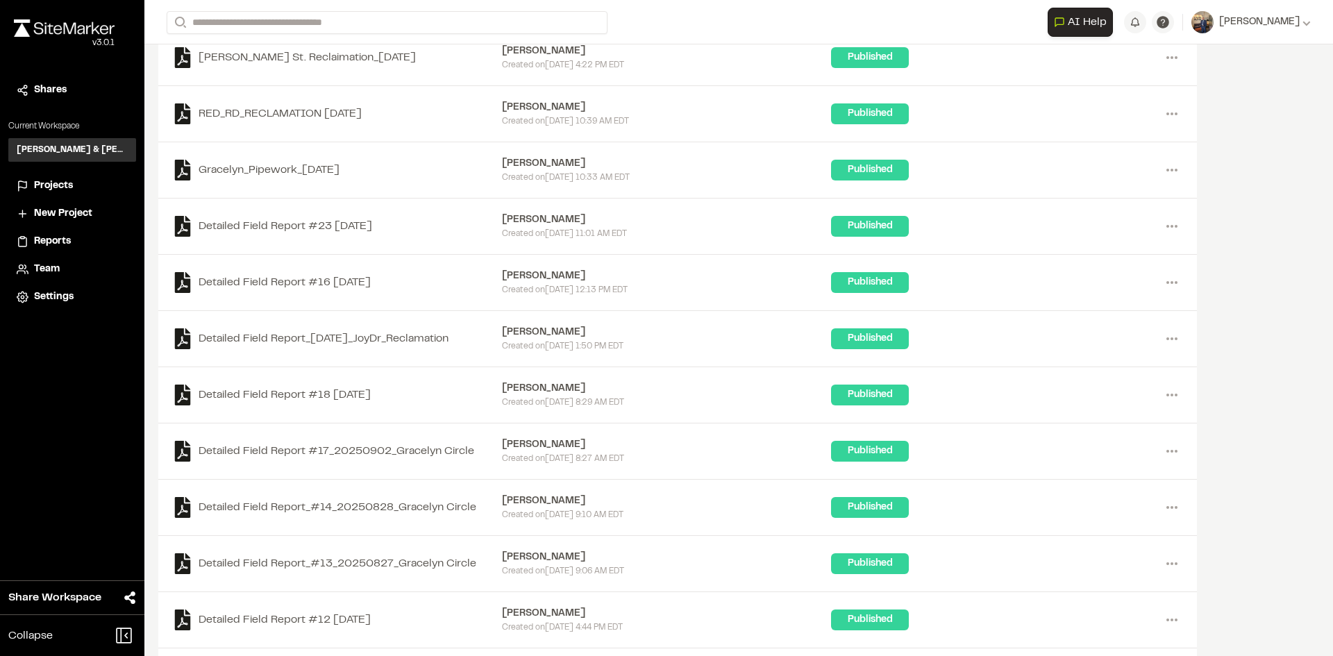
scroll to position [1036, 0]
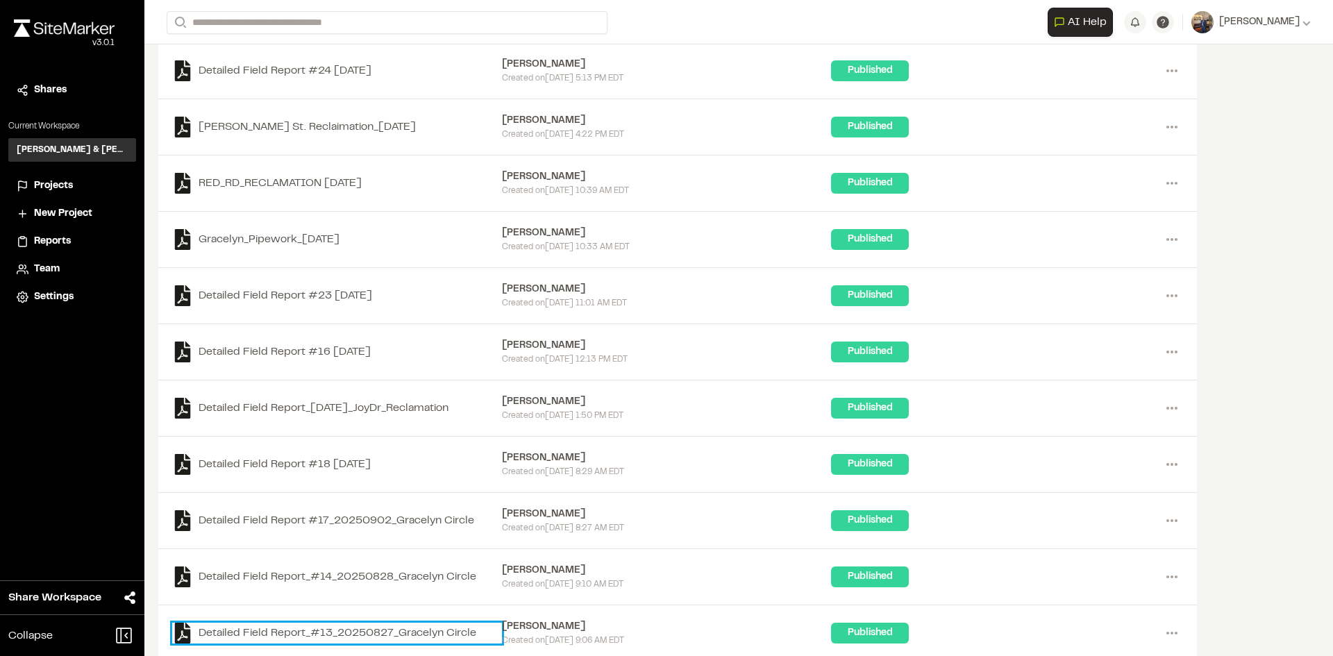
click at [456, 628] on link "Detailed Field Report_#13_20250827_Gracelyn Circle" at bounding box center [337, 633] width 330 height 21
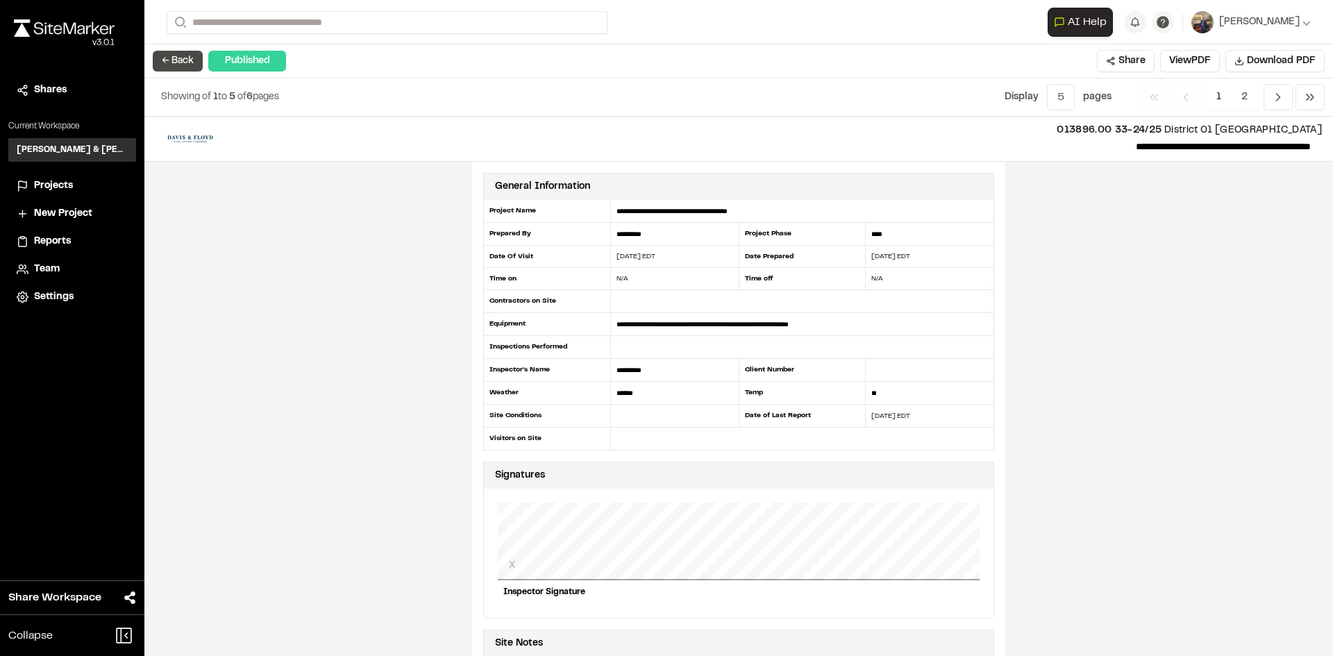
click at [181, 56] on button "← Back" at bounding box center [178, 61] width 50 height 21
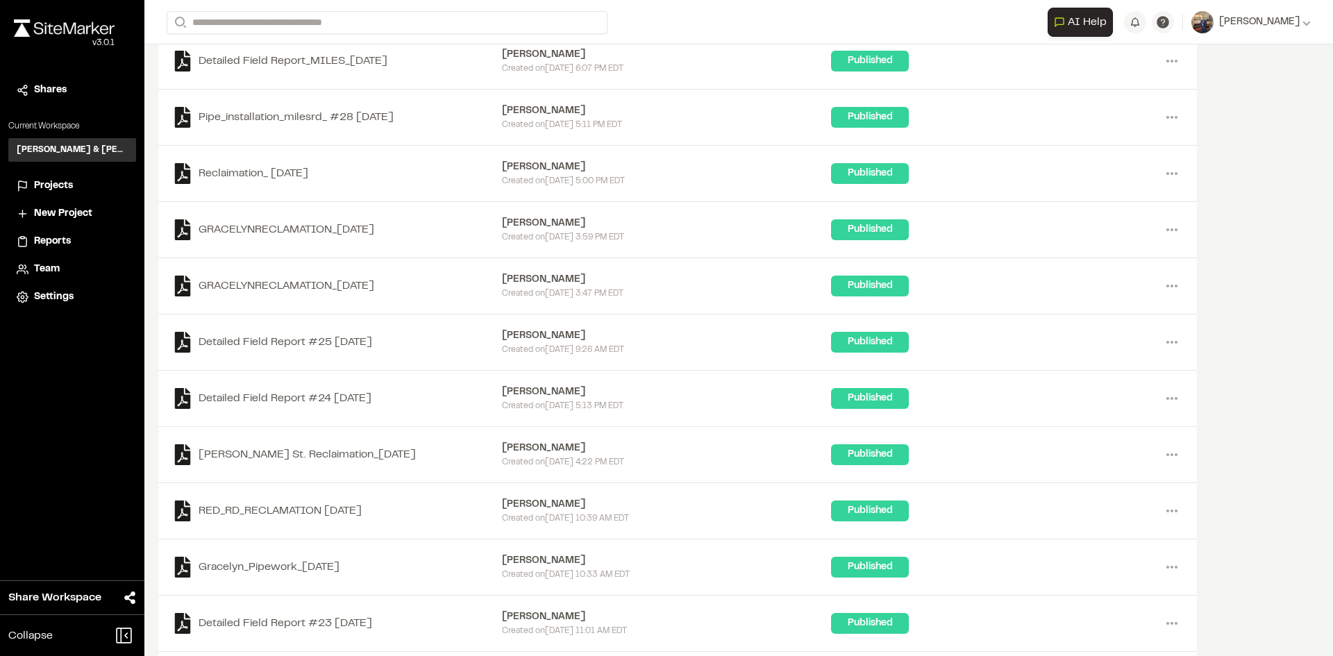
scroll to position [897, 0]
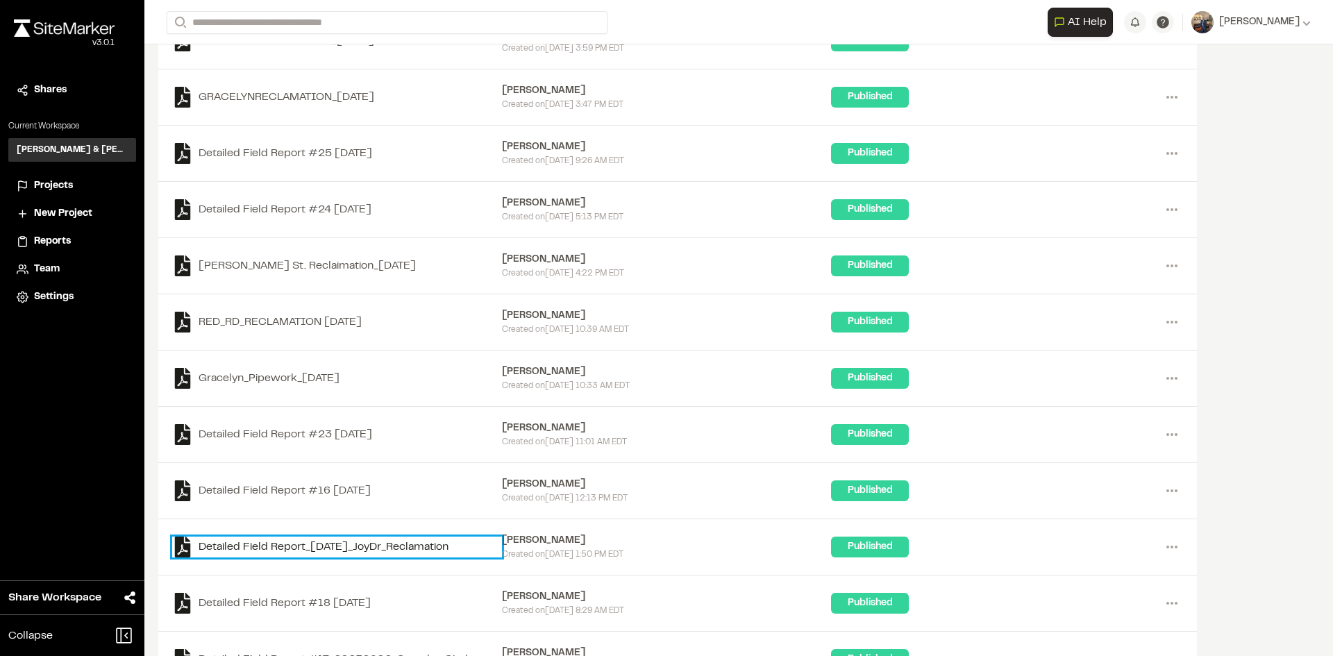
click at [441, 549] on link "Detailed Field Report_[DATE]_JoyDr_Reclamation" at bounding box center [337, 547] width 330 height 21
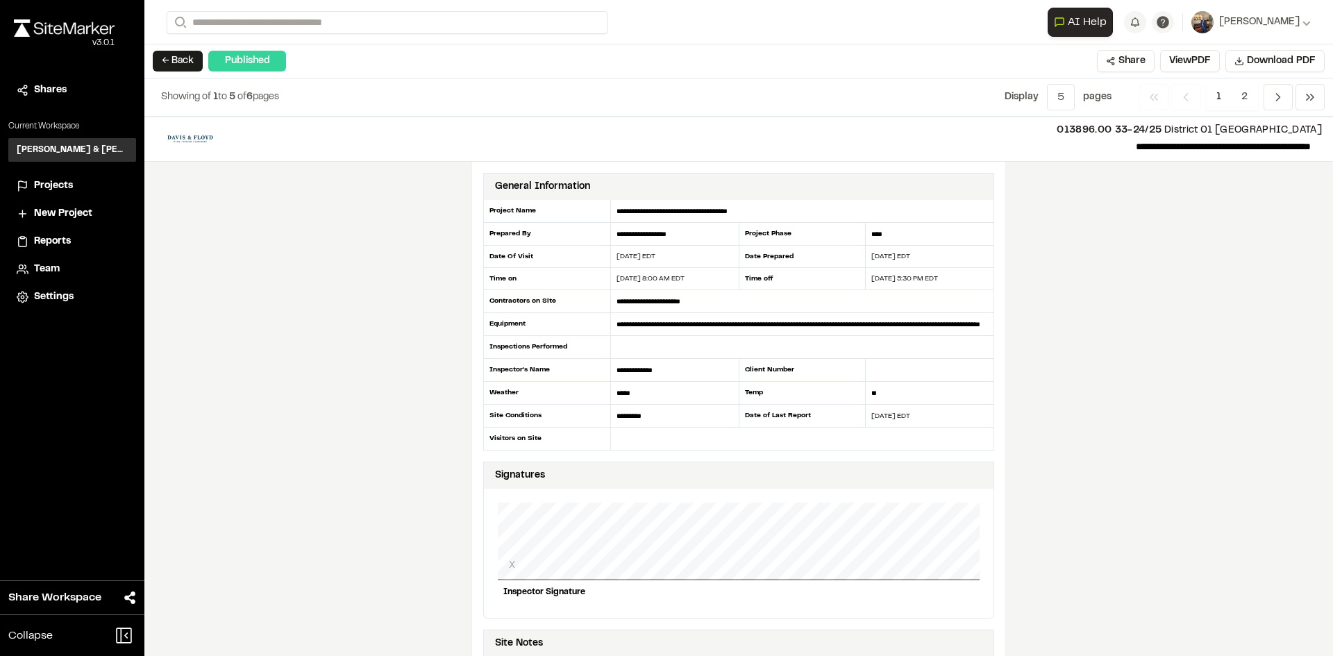
click at [167, 57] on button "← Back" at bounding box center [178, 61] width 50 height 21
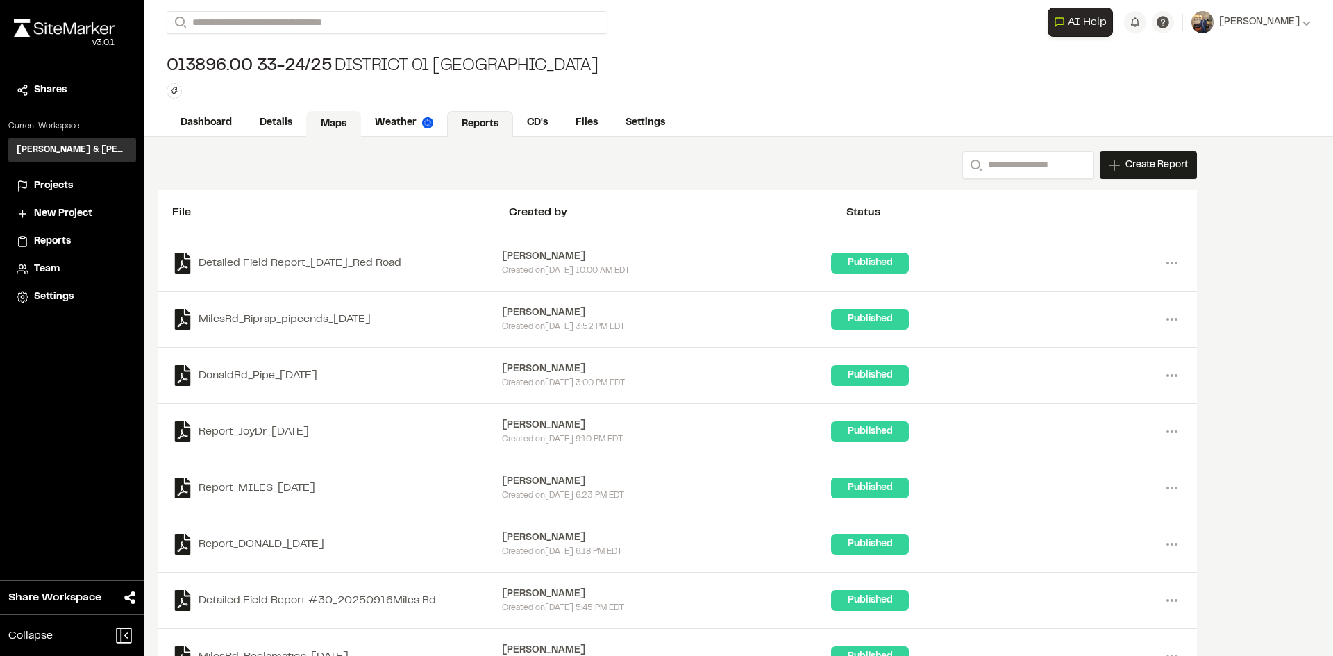
click at [326, 124] on link "Maps" at bounding box center [333, 124] width 55 height 26
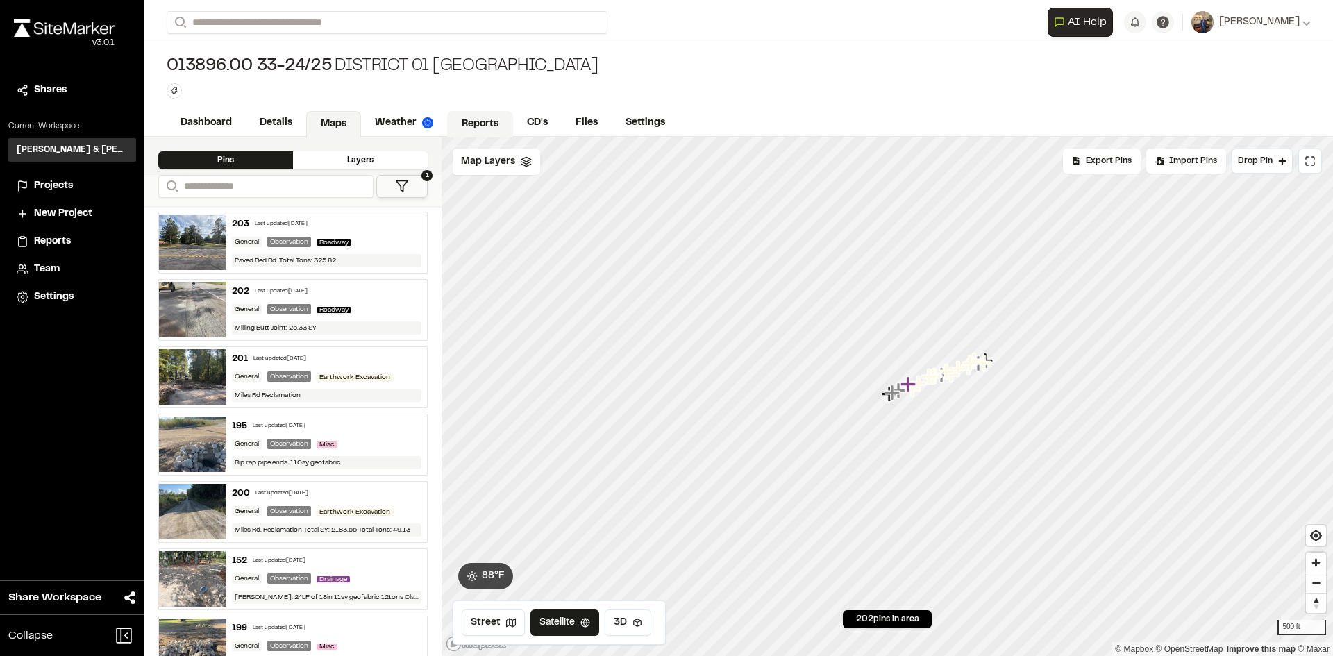
click at [492, 121] on link "Reports" at bounding box center [480, 124] width 66 height 26
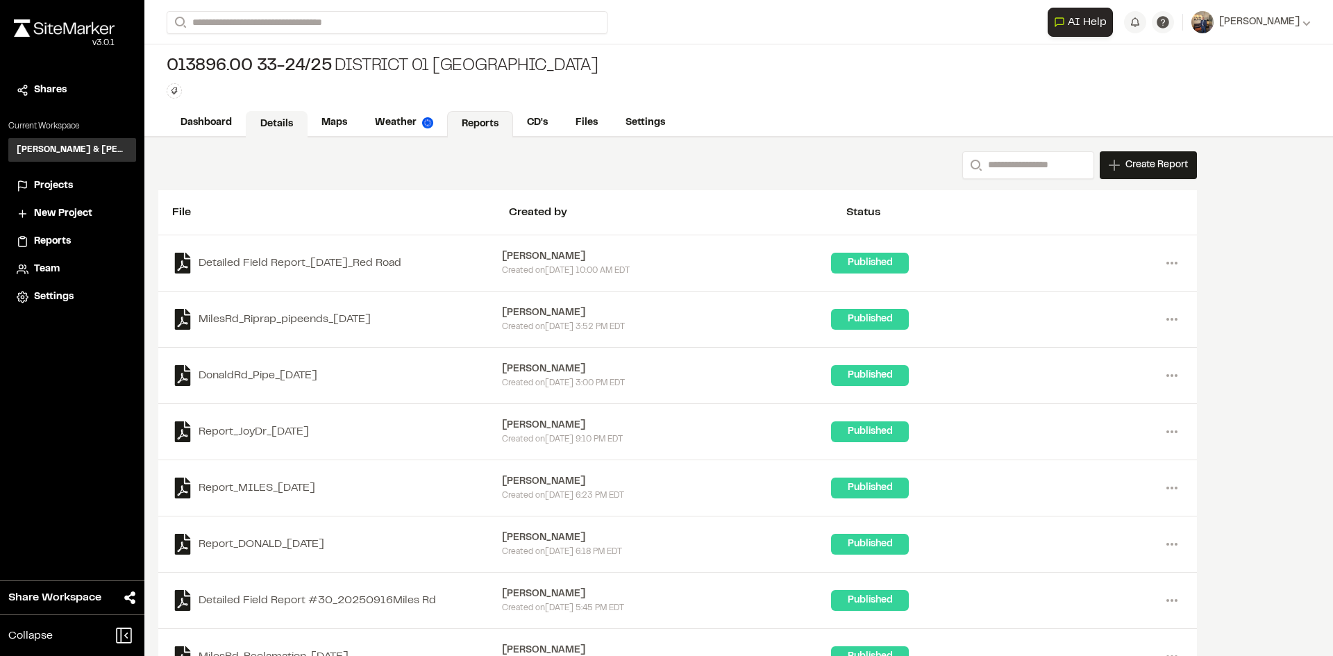
click at [274, 126] on link "Details" at bounding box center [277, 124] width 62 height 26
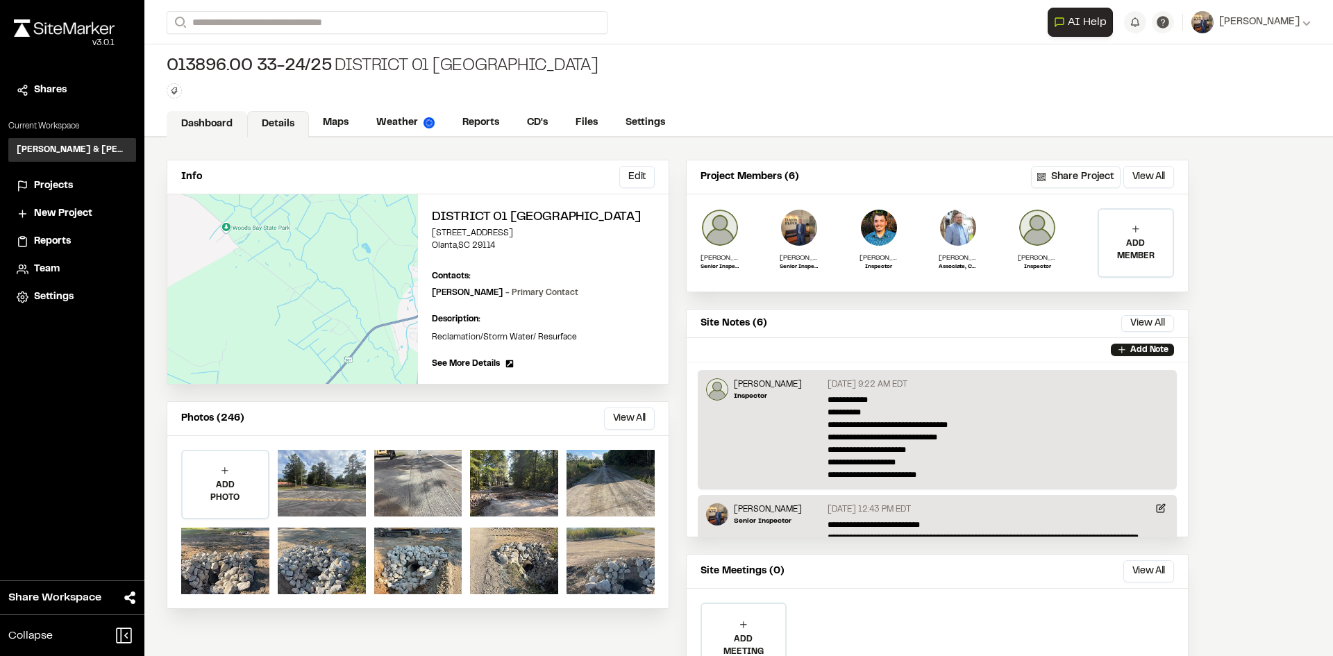
click at [222, 122] on link "Dashboard" at bounding box center [207, 124] width 81 height 26
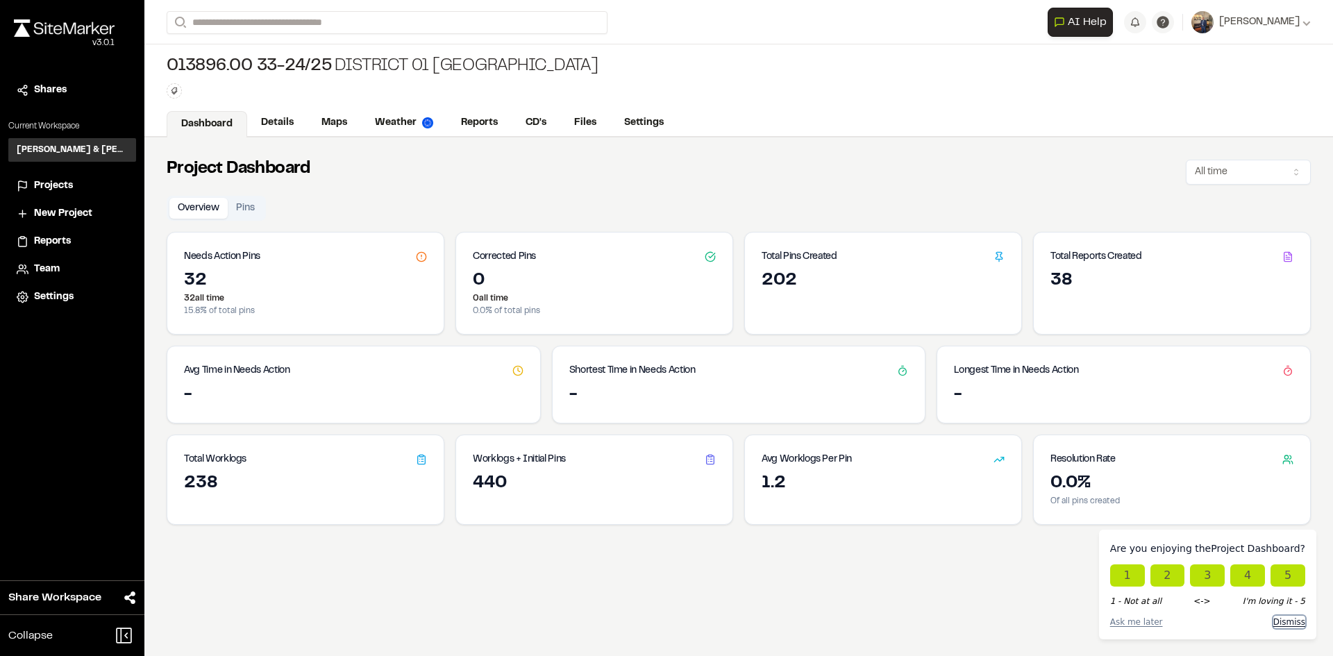
click at [1287, 619] on button "Dismiss" at bounding box center [1289, 622] width 32 height 12
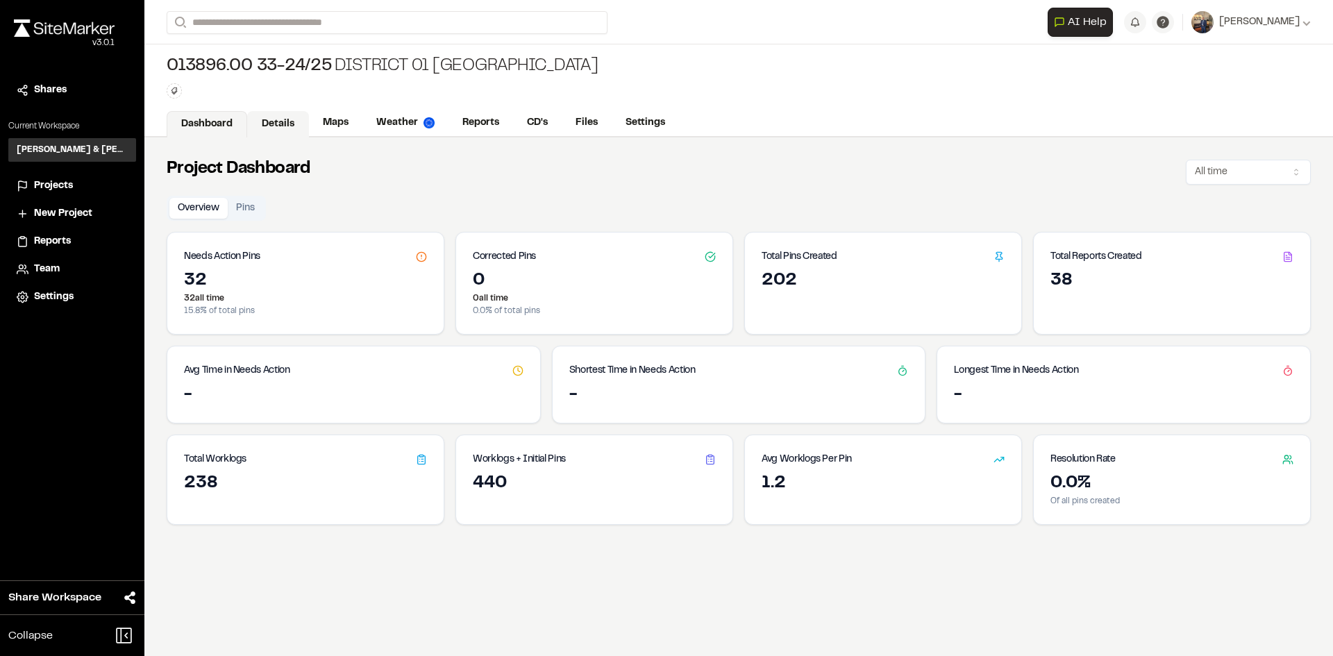
click at [278, 116] on link "Details" at bounding box center [278, 124] width 62 height 26
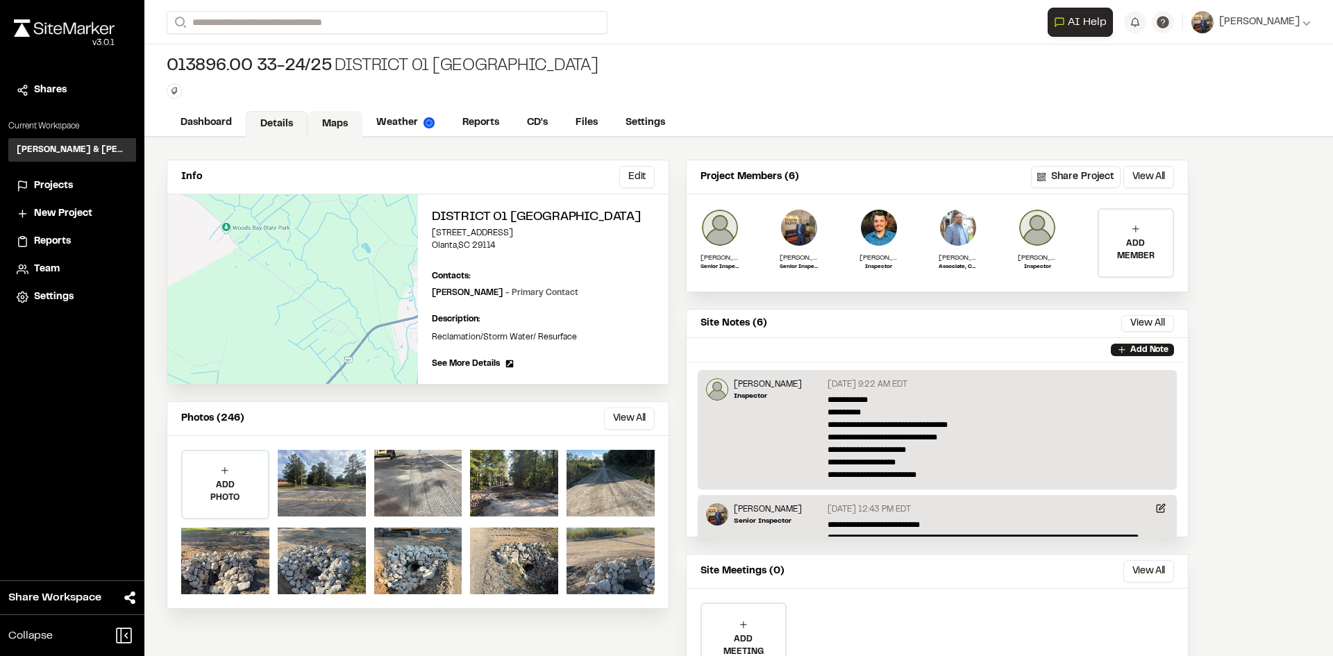
click at [340, 122] on link "Maps" at bounding box center [335, 124] width 55 height 26
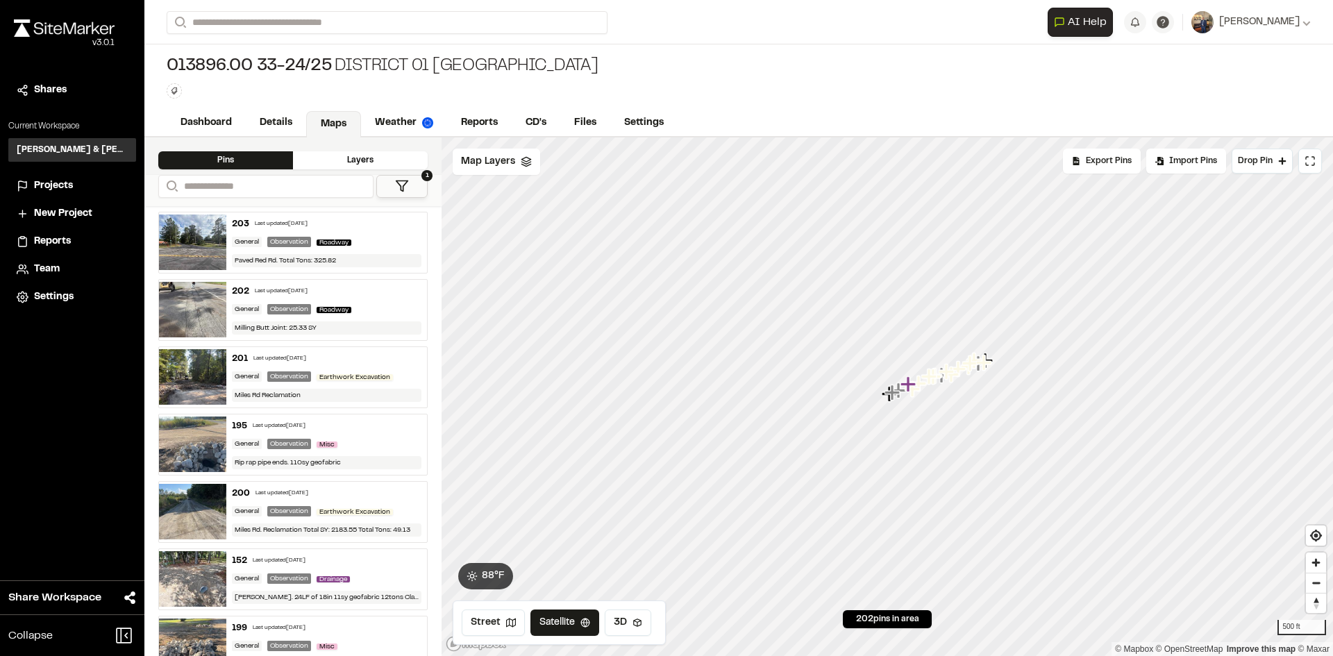
click at [371, 161] on div "Layers" at bounding box center [360, 160] width 135 height 18
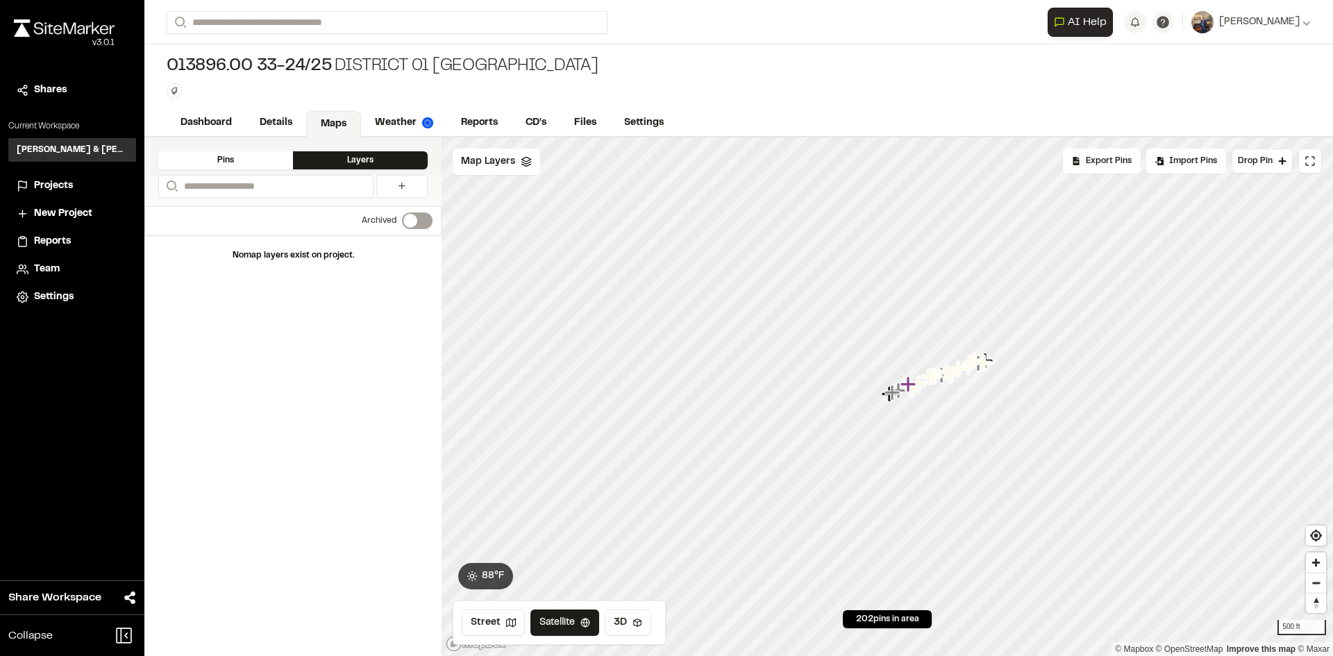
click at [234, 164] on div "Pins" at bounding box center [225, 160] width 135 height 18
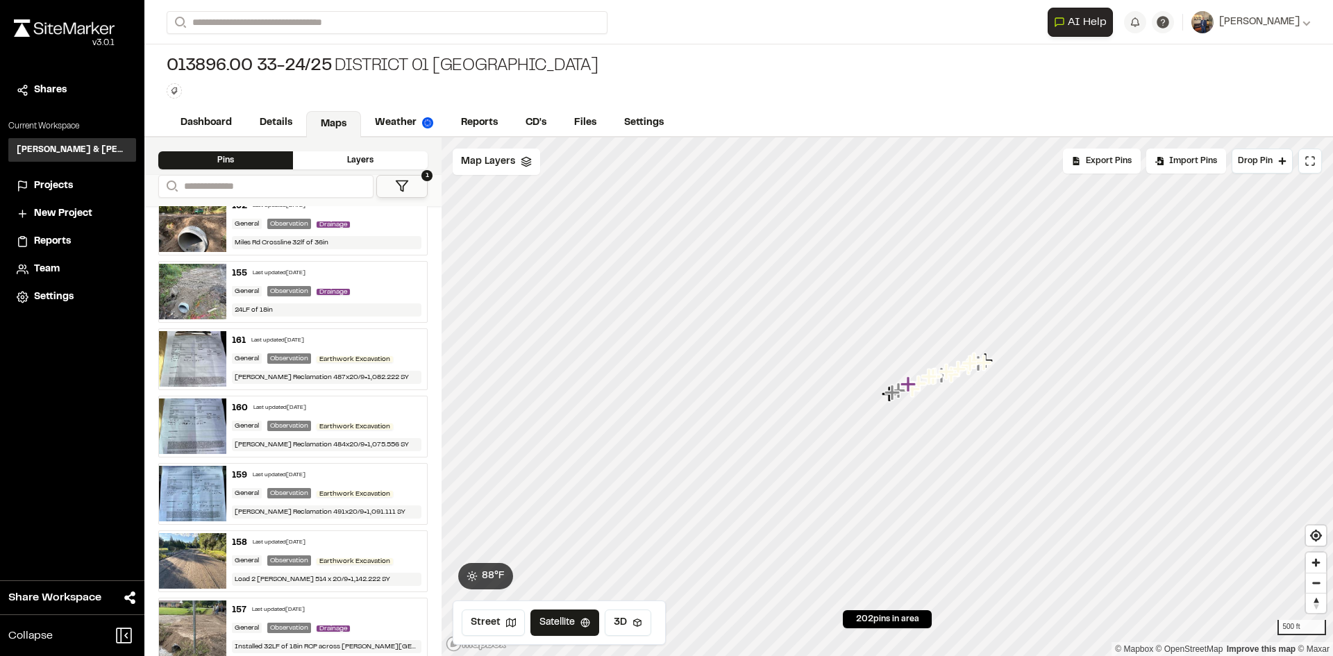
scroll to position [2986, 0]
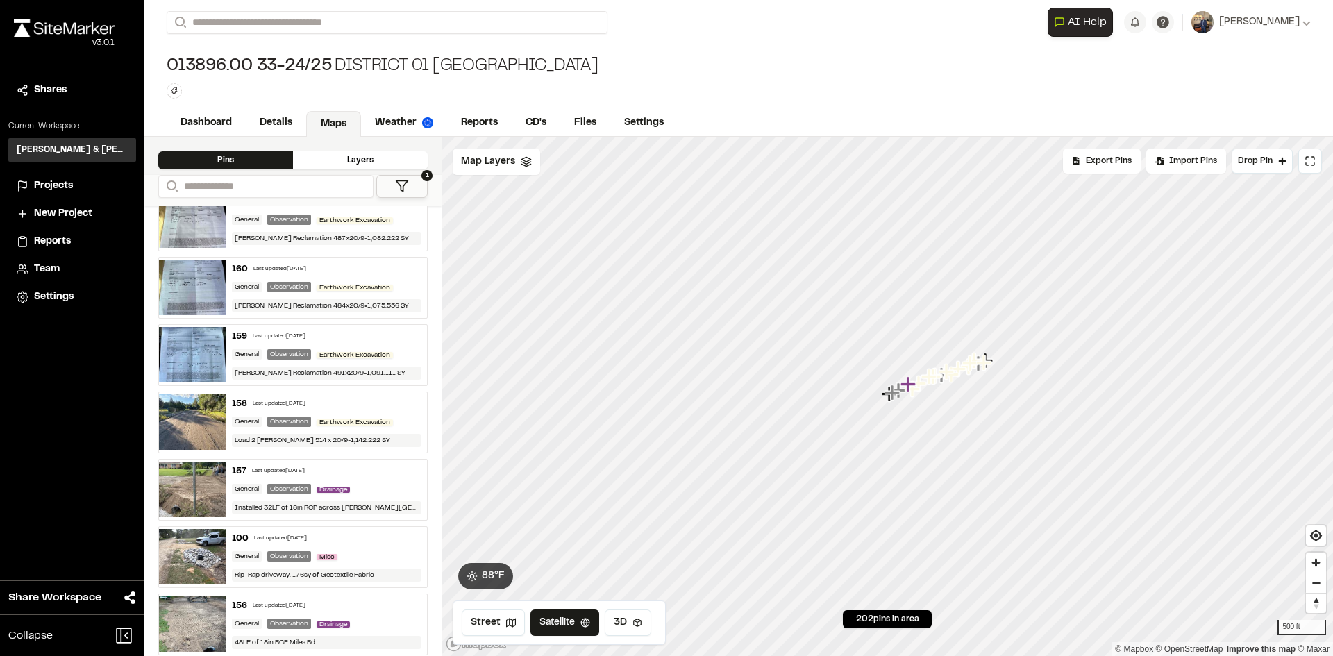
click at [184, 335] on img at bounding box center [192, 355] width 67 height 56
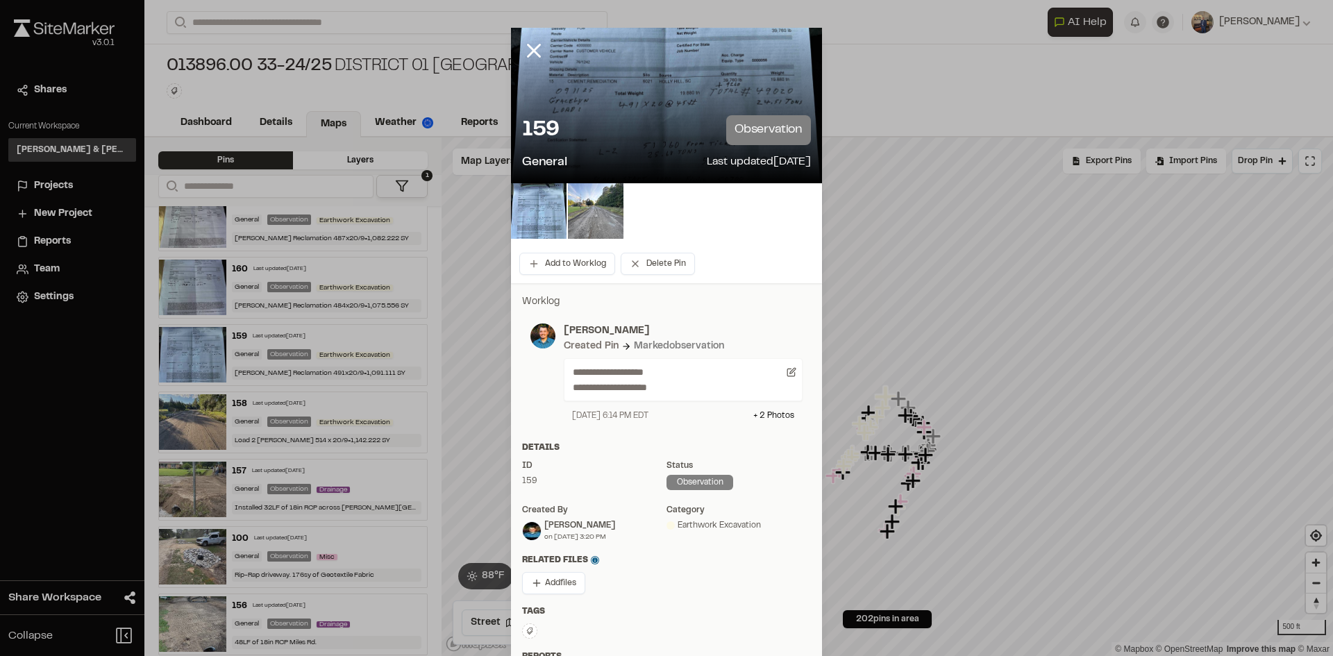
click at [683, 87] on div at bounding box center [666, 106] width 311 height 156
click at [517, 208] on img at bounding box center [539, 211] width 56 height 56
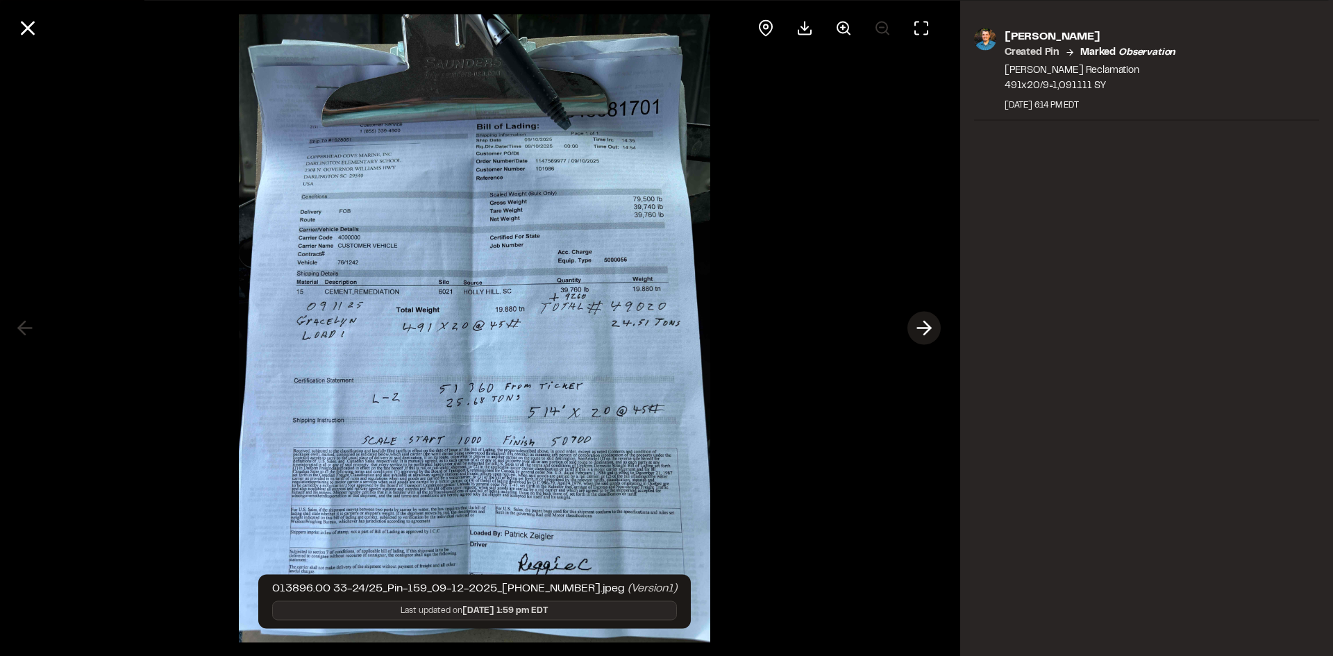
click at [935, 326] on icon at bounding box center [924, 329] width 22 height 24
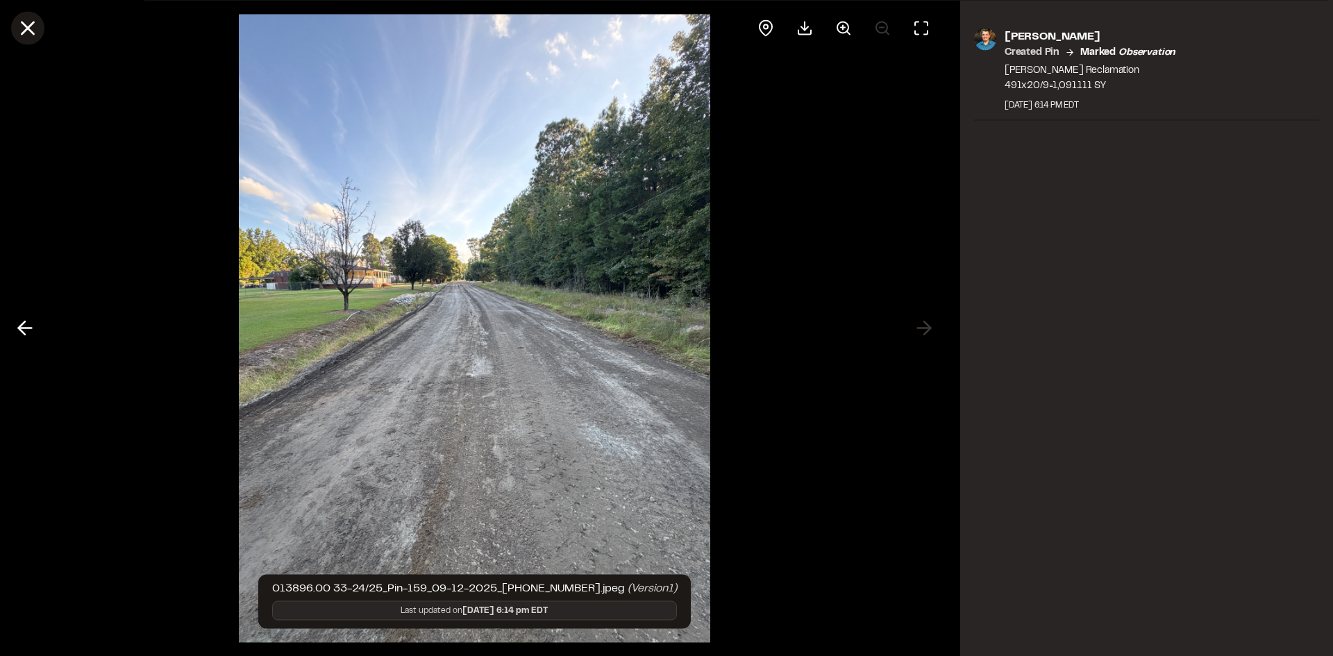
click at [25, 25] on line at bounding box center [28, 28] width 12 height 12
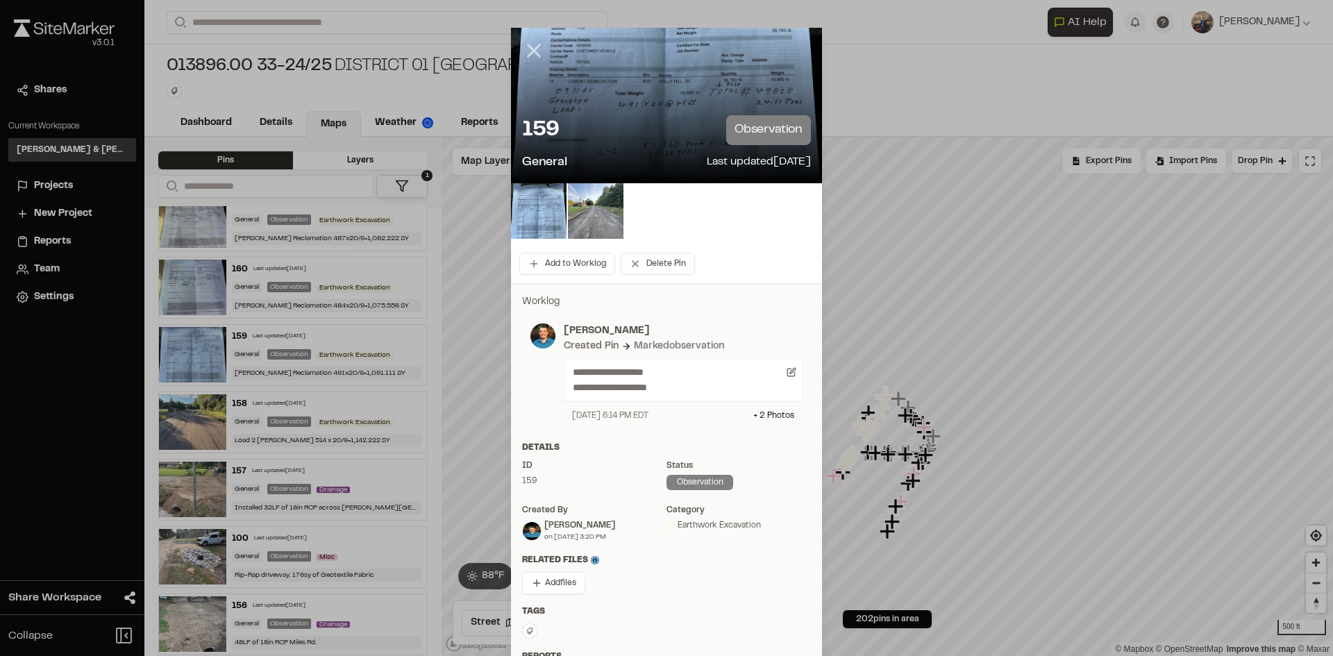
click at [528, 47] on line at bounding box center [534, 51] width 12 height 12
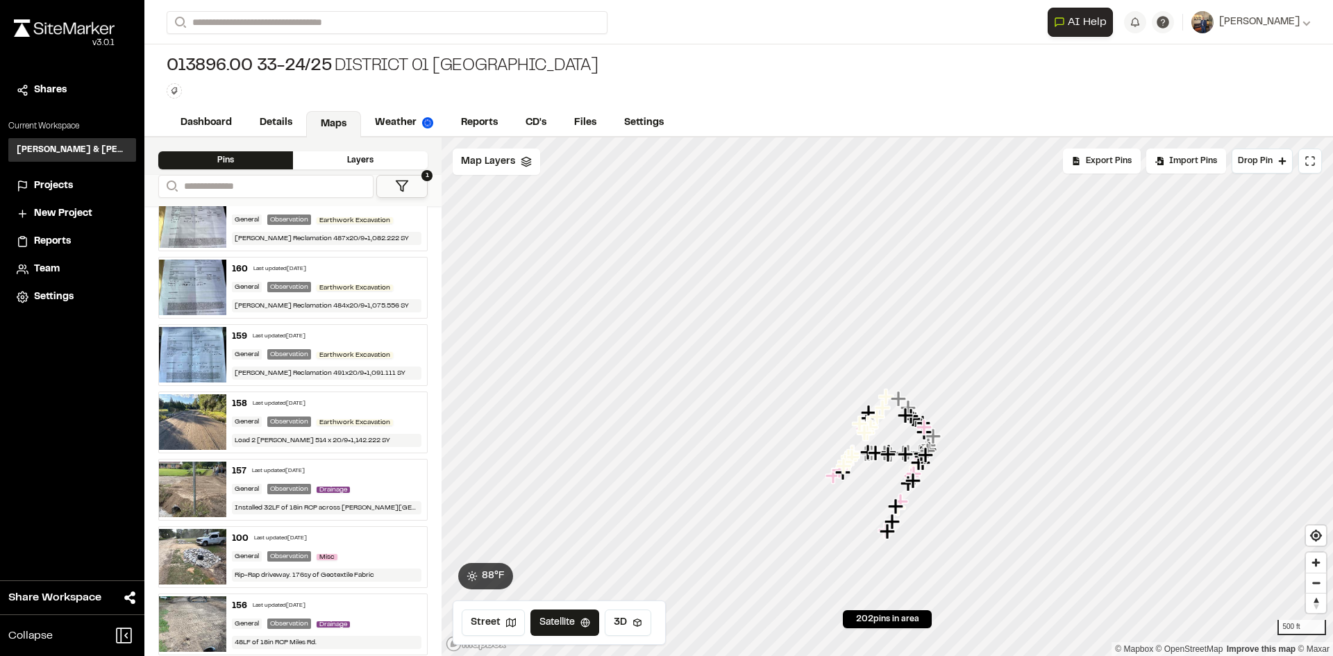
click at [197, 281] on img at bounding box center [192, 288] width 67 height 56
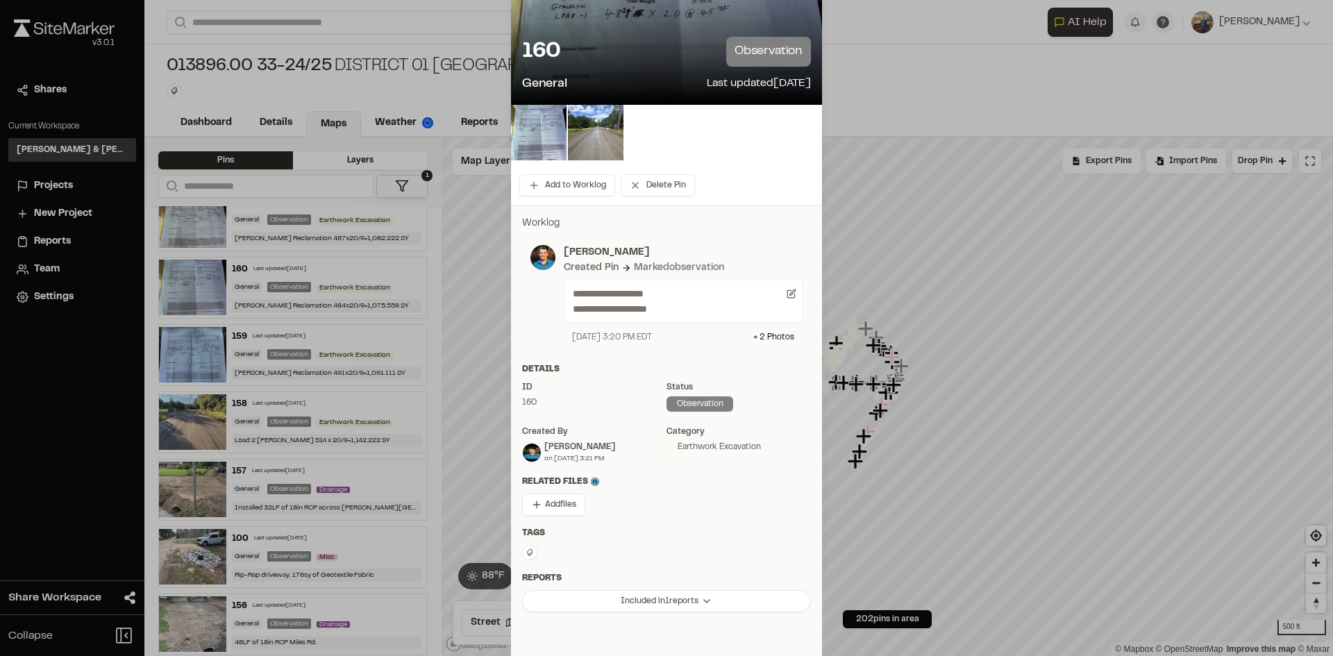
scroll to position [0, 0]
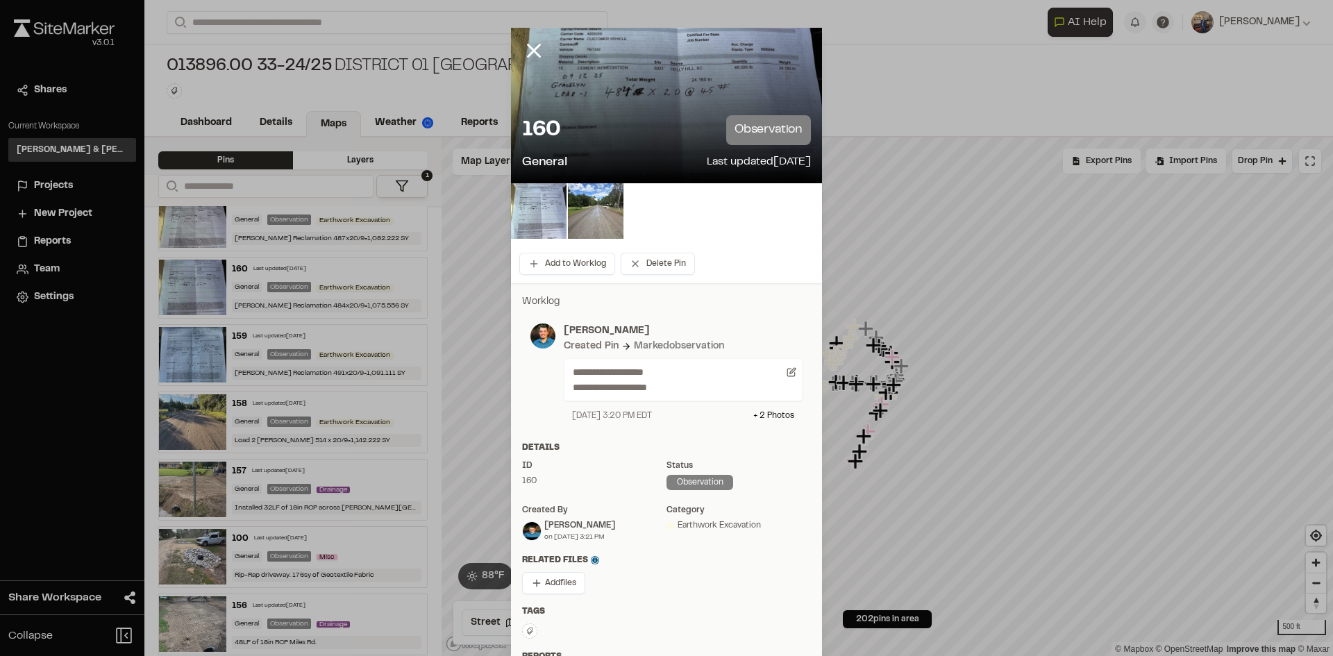
click at [534, 189] on img at bounding box center [539, 211] width 56 height 56
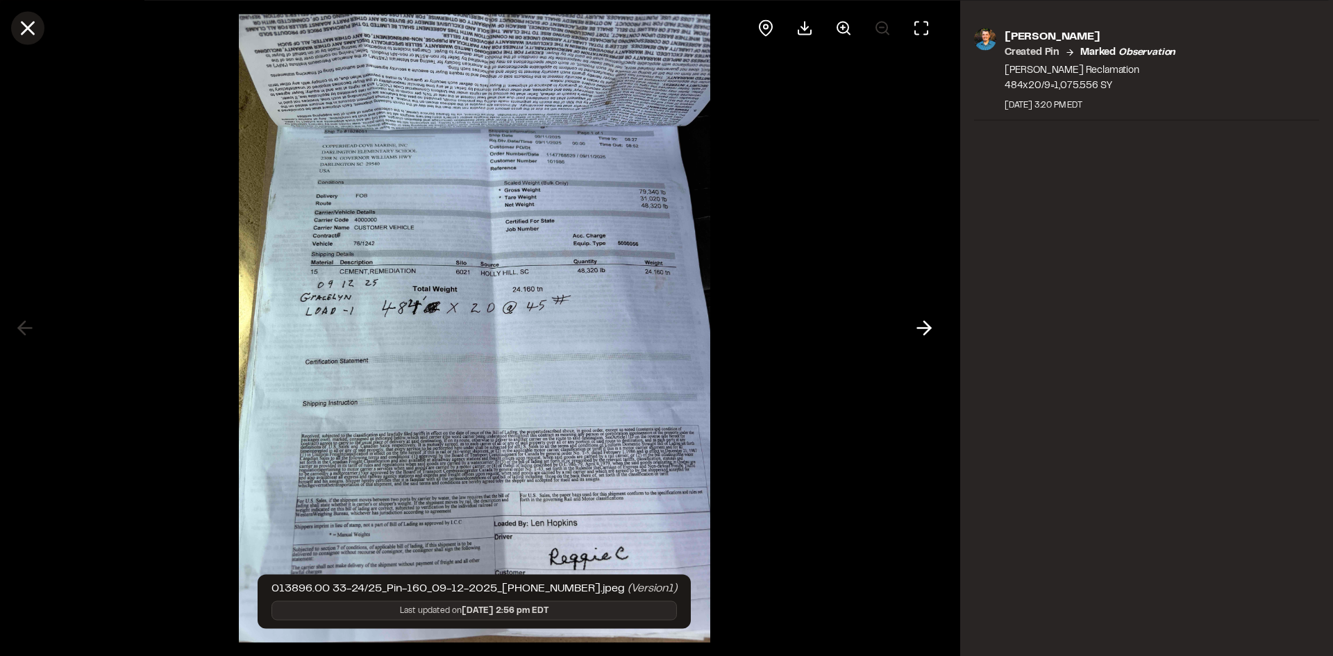
click at [25, 22] on icon at bounding box center [28, 28] width 24 height 24
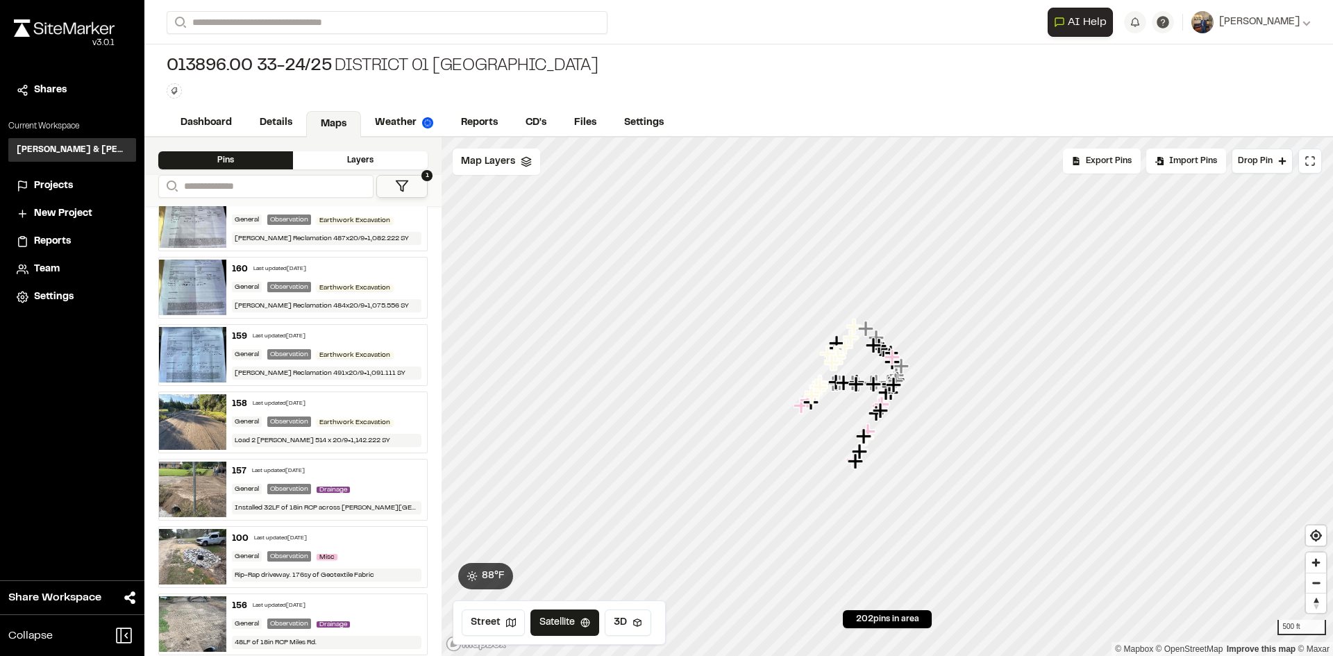
click at [208, 219] on img at bounding box center [192, 220] width 67 height 56
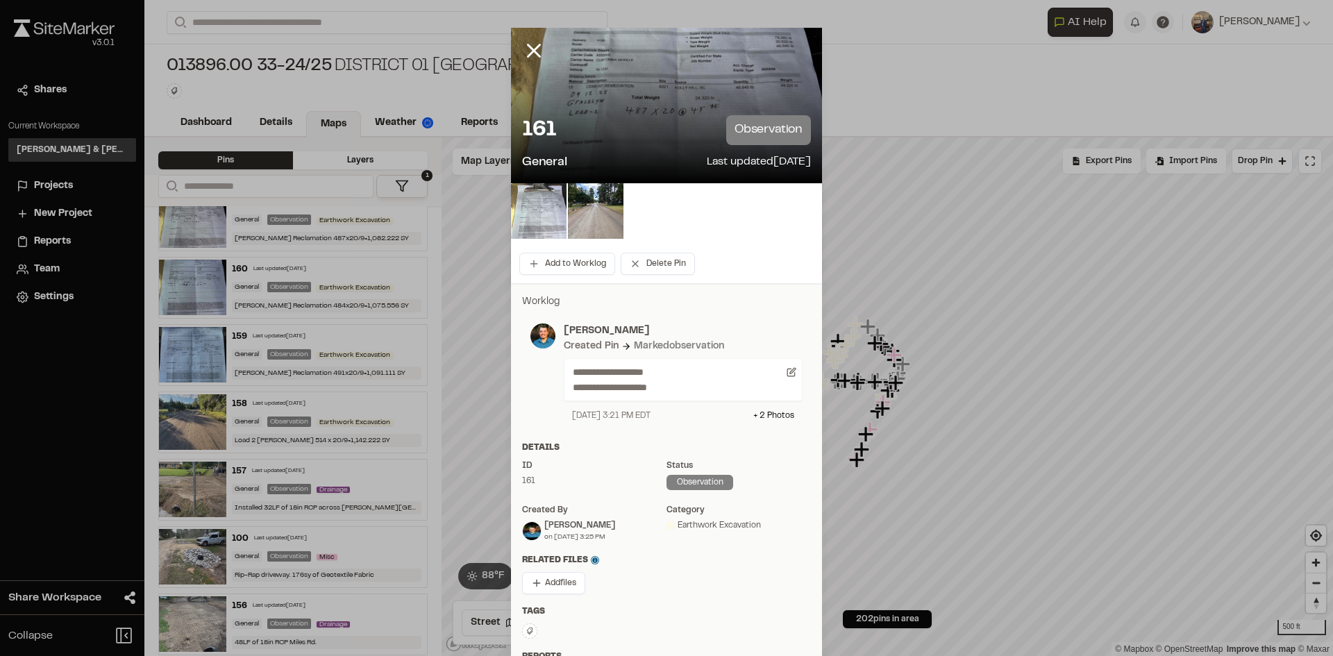
click at [533, 218] on img at bounding box center [539, 211] width 56 height 56
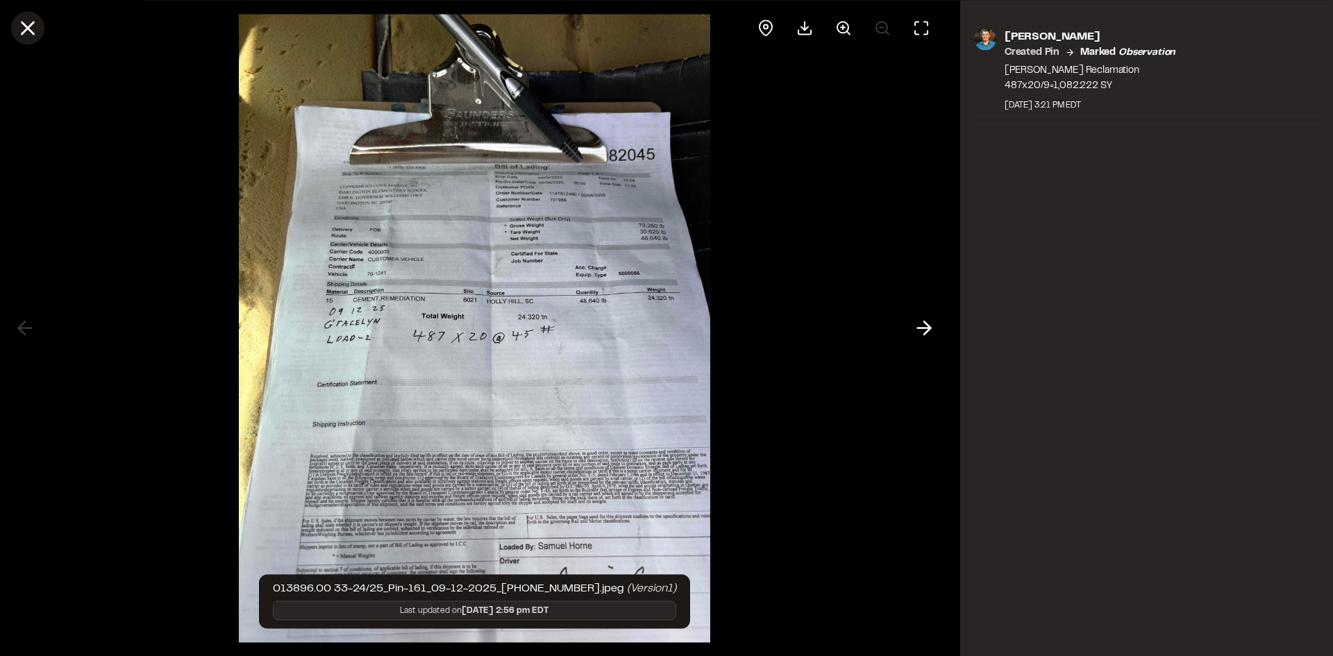
click at [33, 35] on icon at bounding box center [28, 28] width 24 height 24
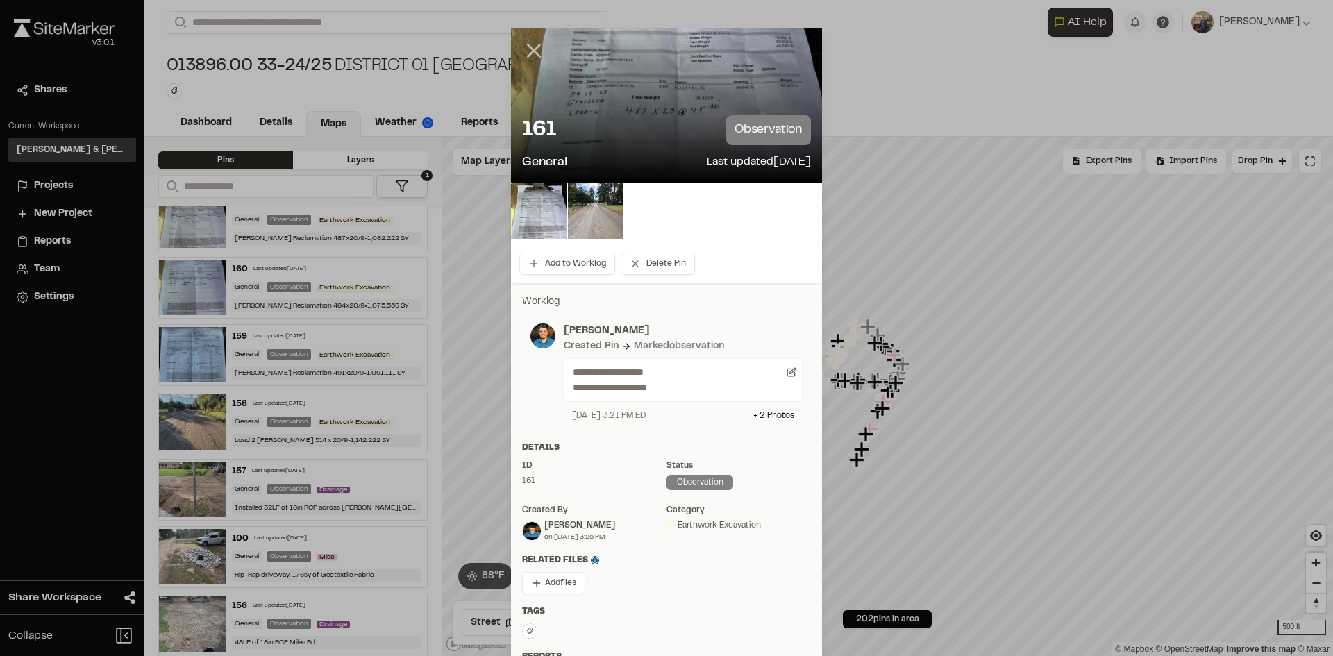
click at [531, 54] on icon at bounding box center [534, 51] width 24 height 24
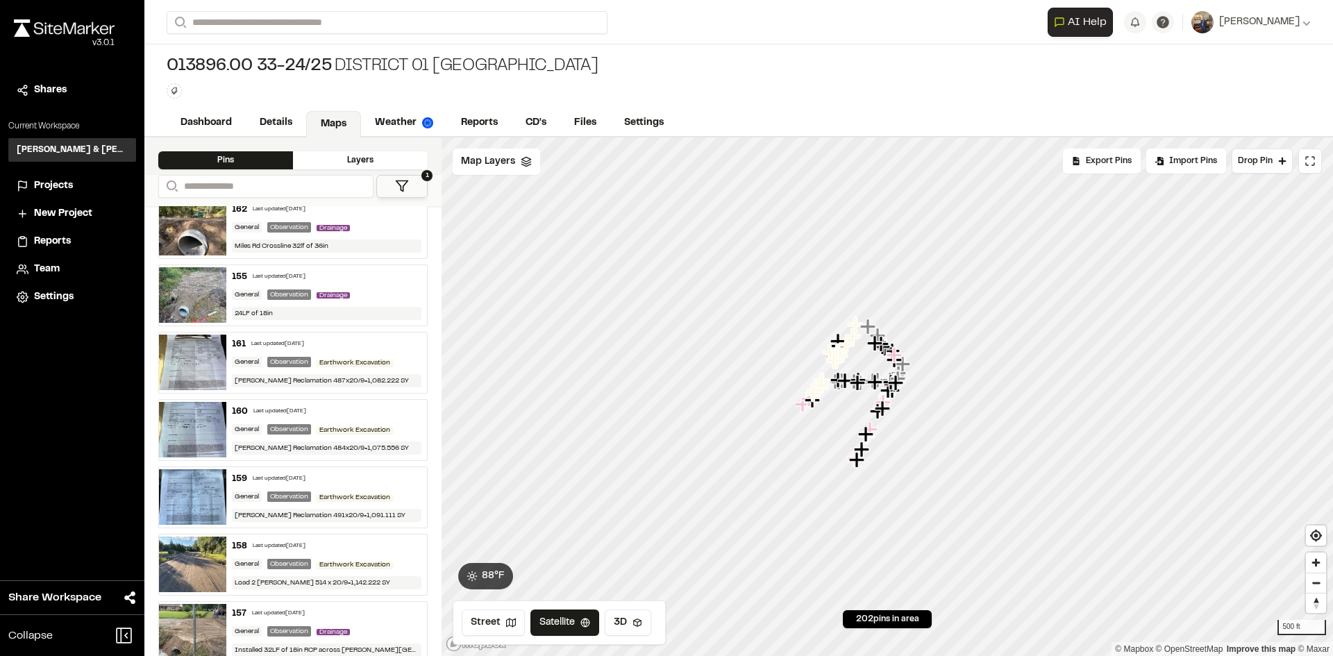
scroll to position [2847, 0]
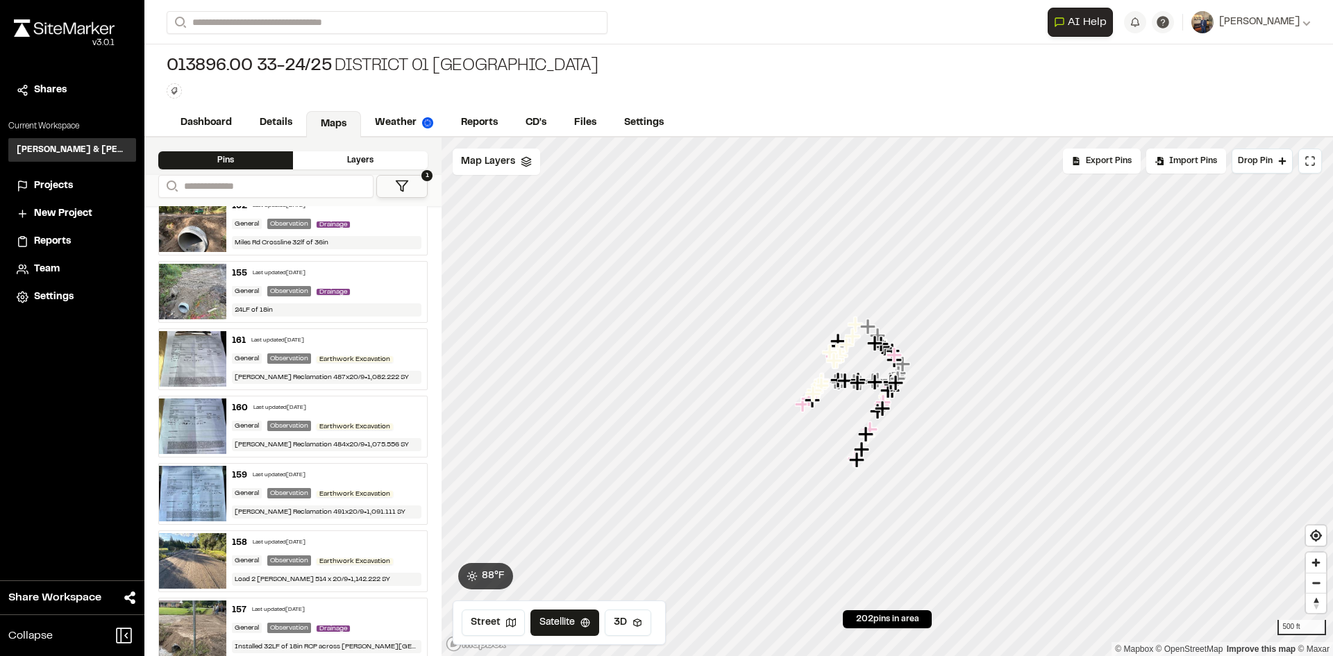
click at [193, 494] on img at bounding box center [192, 494] width 67 height 56
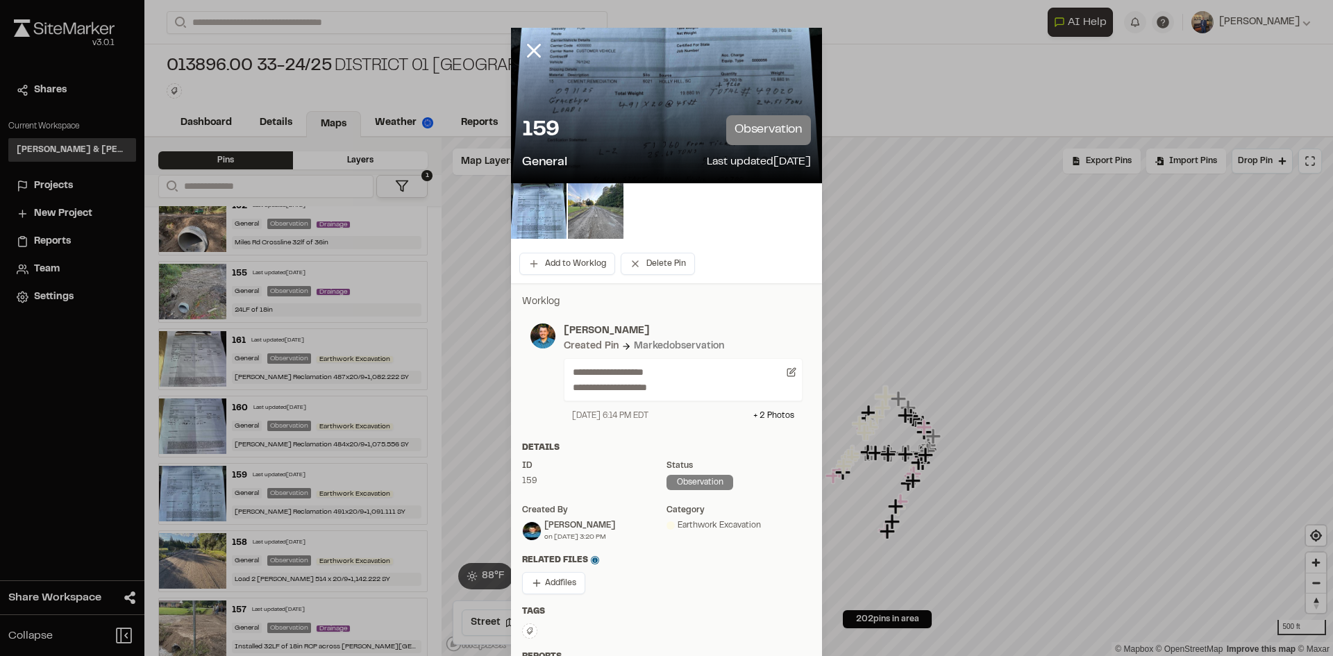
drag, startPoint x: 528, startPoint y: 48, endPoint x: 437, endPoint y: 47, distance: 91.0
click at [528, 47] on icon at bounding box center [534, 51] width 24 height 24
